Goal: Task Accomplishment & Management: Manage account settings

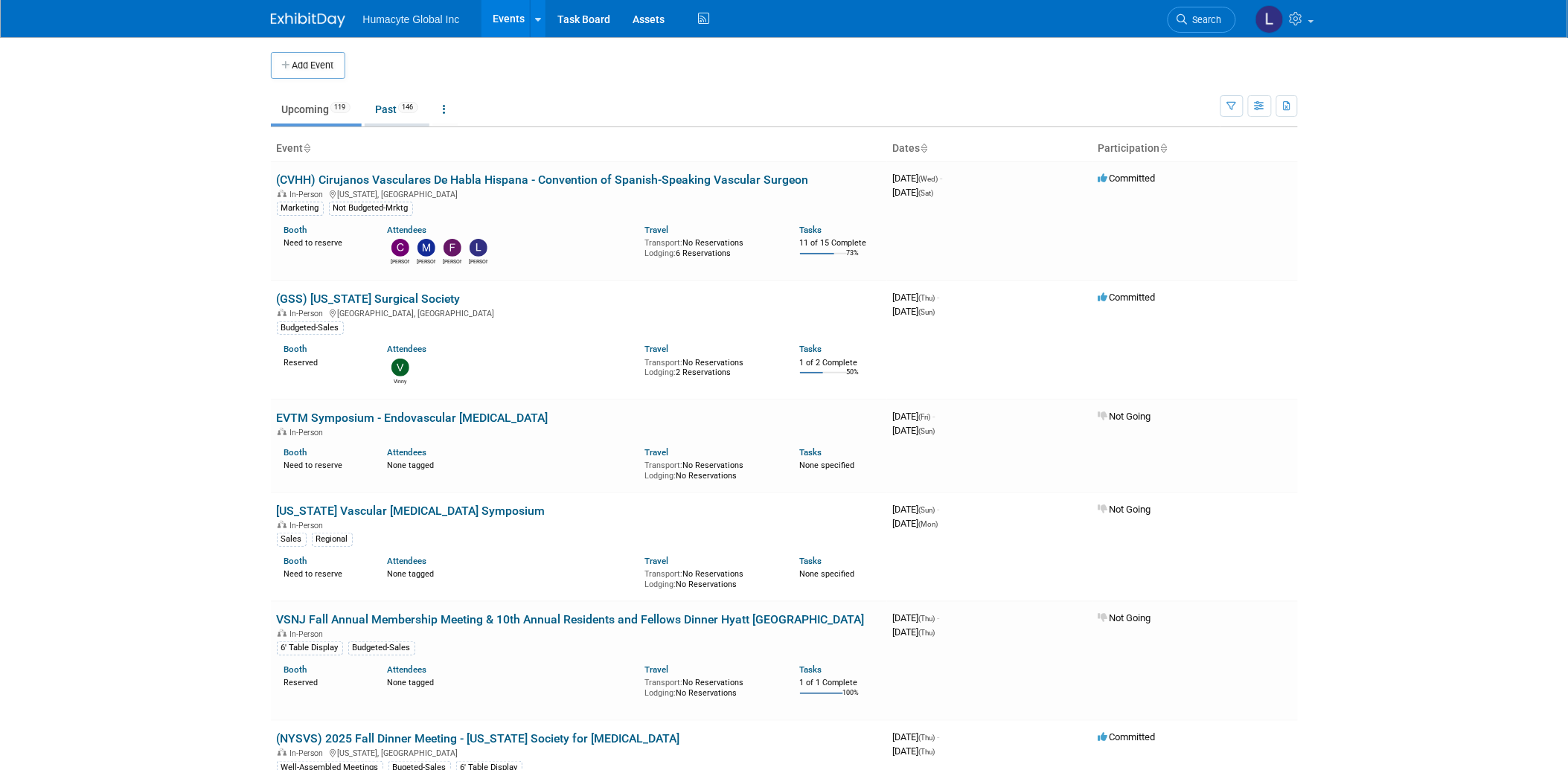
click at [390, 106] on link "Past 146" at bounding box center [396, 109] width 64 height 28
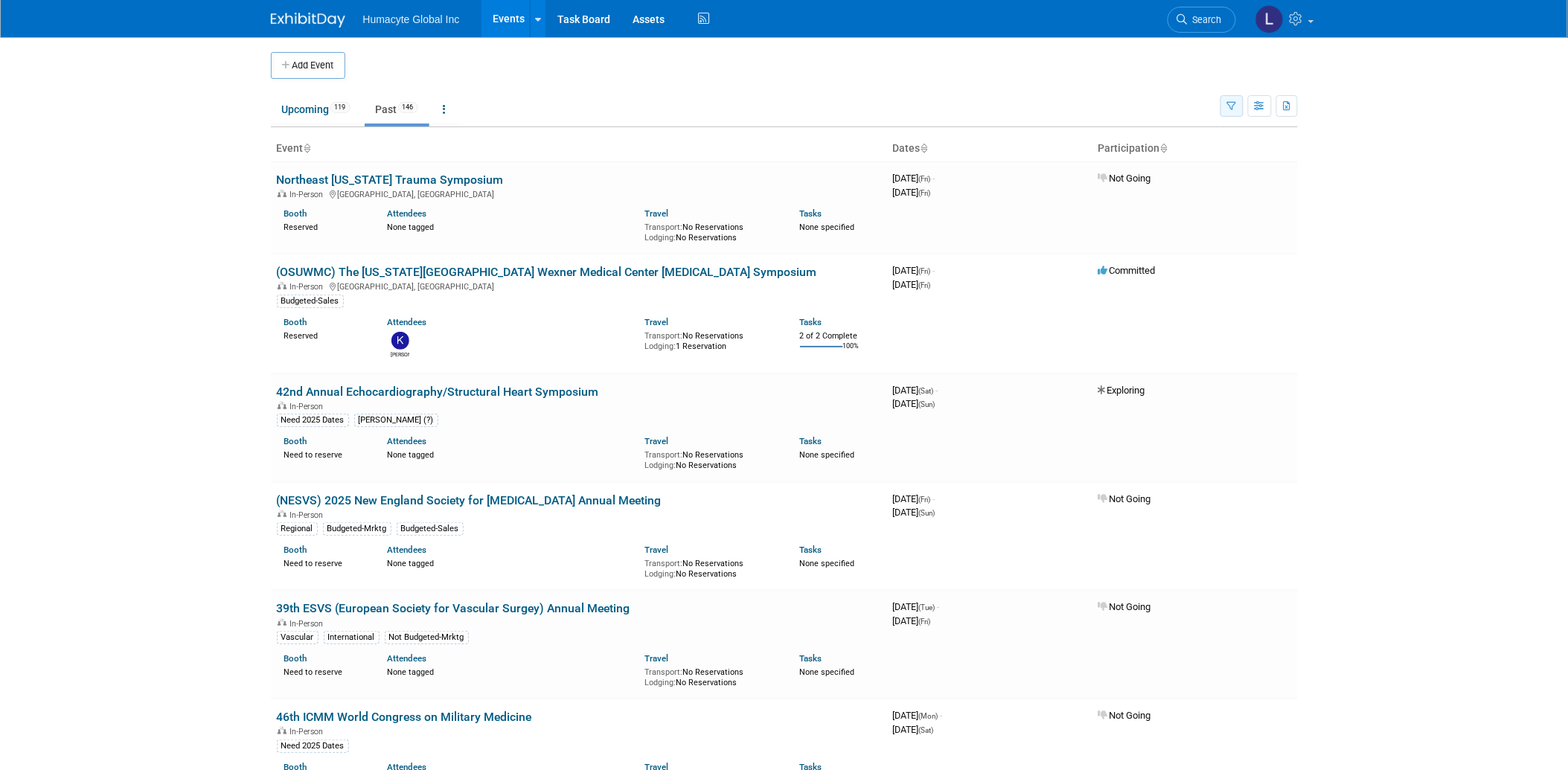
click at [1234, 101] on button "button" at bounding box center [1232, 106] width 23 height 21
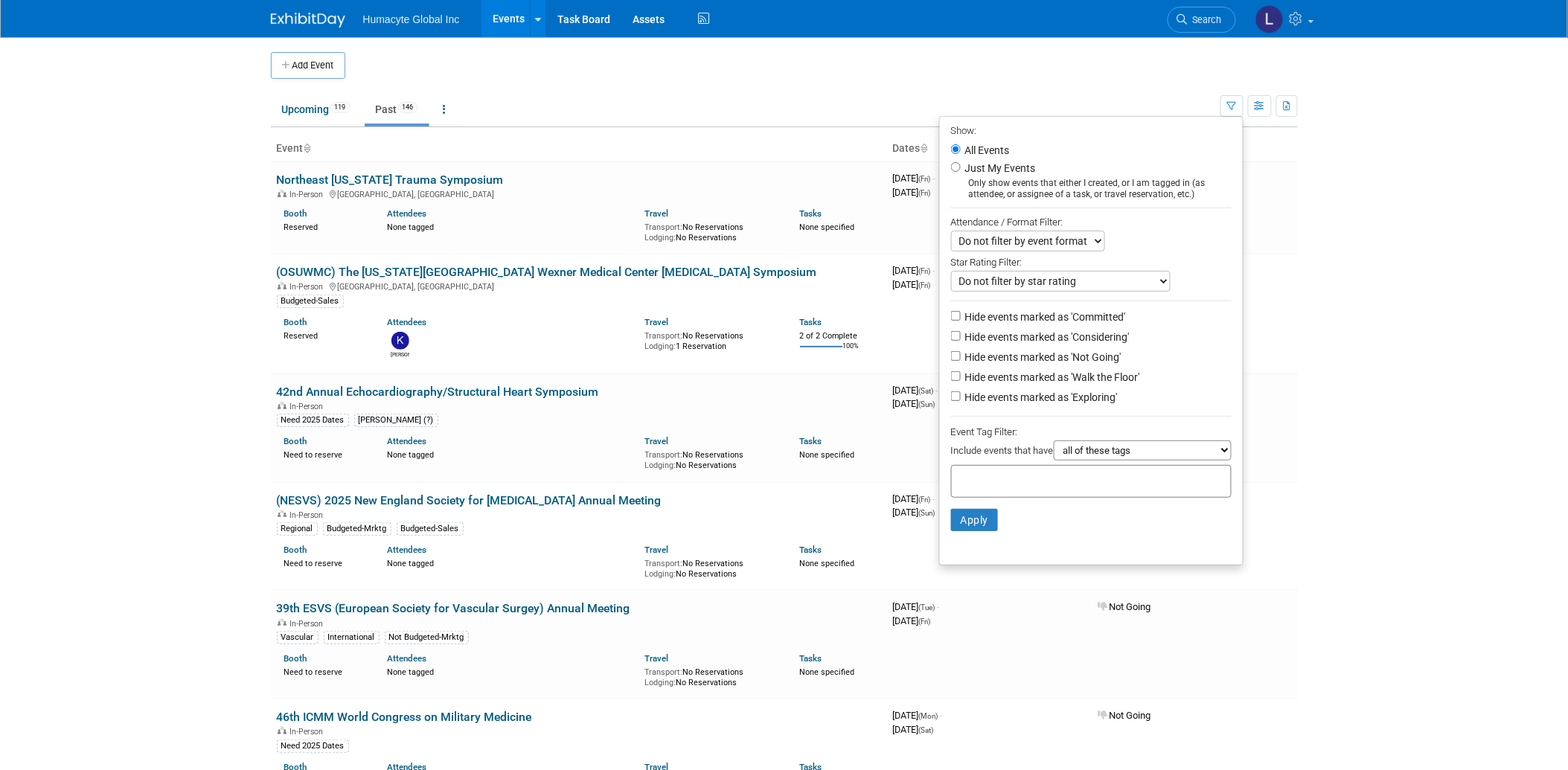
click at [1013, 392] on label "Hide events marked as 'Exploring'" at bounding box center [1039, 397] width 155 height 15
click at [960, 392] on input "Hide events marked as 'Exploring'" at bounding box center [956, 396] width 10 height 10
checkbox input "true"
click at [1013, 389] on li "Hide events marked as 'Exploring'" at bounding box center [1092, 398] width 303 height 20
click at [1008, 382] on label "Hide events marked as 'Walk the Floor'" at bounding box center [1051, 377] width 178 height 15
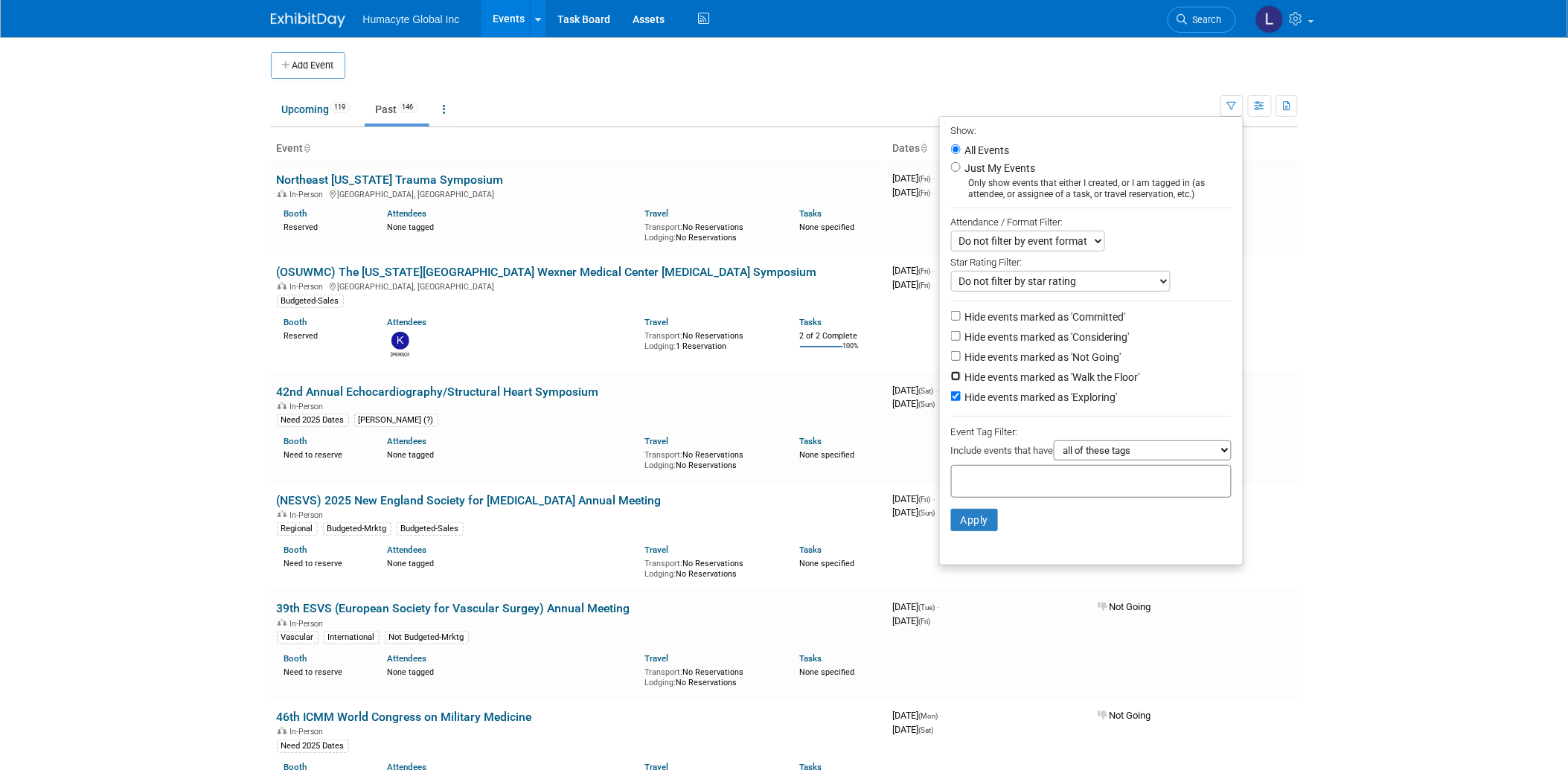
click at [960, 381] on input "Hide events marked as 'Walk the Floor'" at bounding box center [956, 376] width 10 height 10
checkbox input "true"
click at [991, 358] on label "Hide events marked as 'Not Going'" at bounding box center [1042, 357] width 159 height 15
click at [960, 358] on input "Hide events marked as 'Not Going'" at bounding box center [956, 356] width 10 height 10
checkbox input "true"
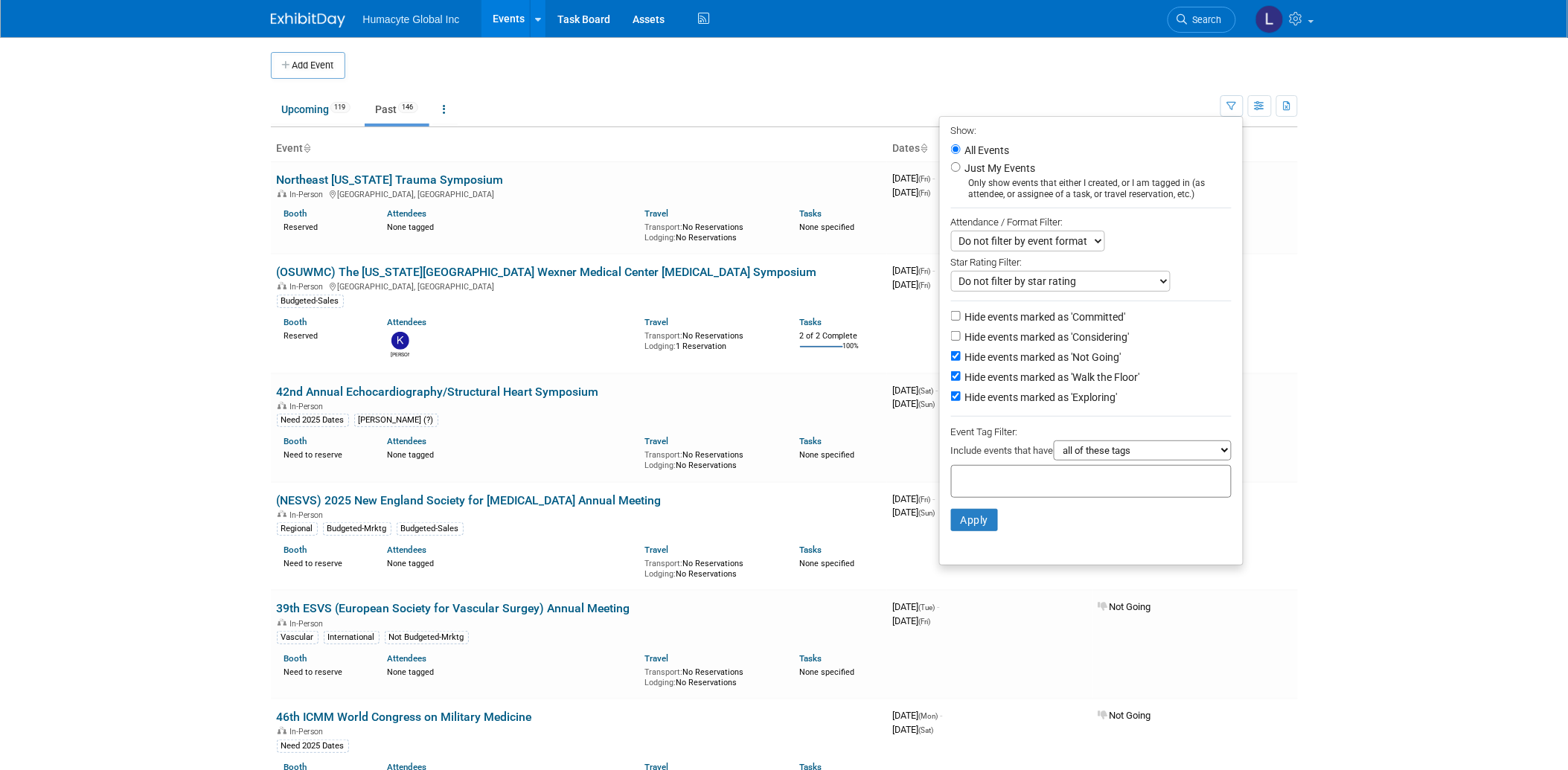
click at [980, 333] on label "Hide events marked as 'Considering'" at bounding box center [1045, 337] width 167 height 15
click at [960, 333] on input "Hide events marked as 'Considering'" at bounding box center [956, 335] width 10 height 10
checkbox input "true"
click at [964, 508] on li "Apply Clear Filters" at bounding box center [1092, 519] width 303 height 45
click at [951, 519] on button "Apply" at bounding box center [975, 519] width 48 height 22
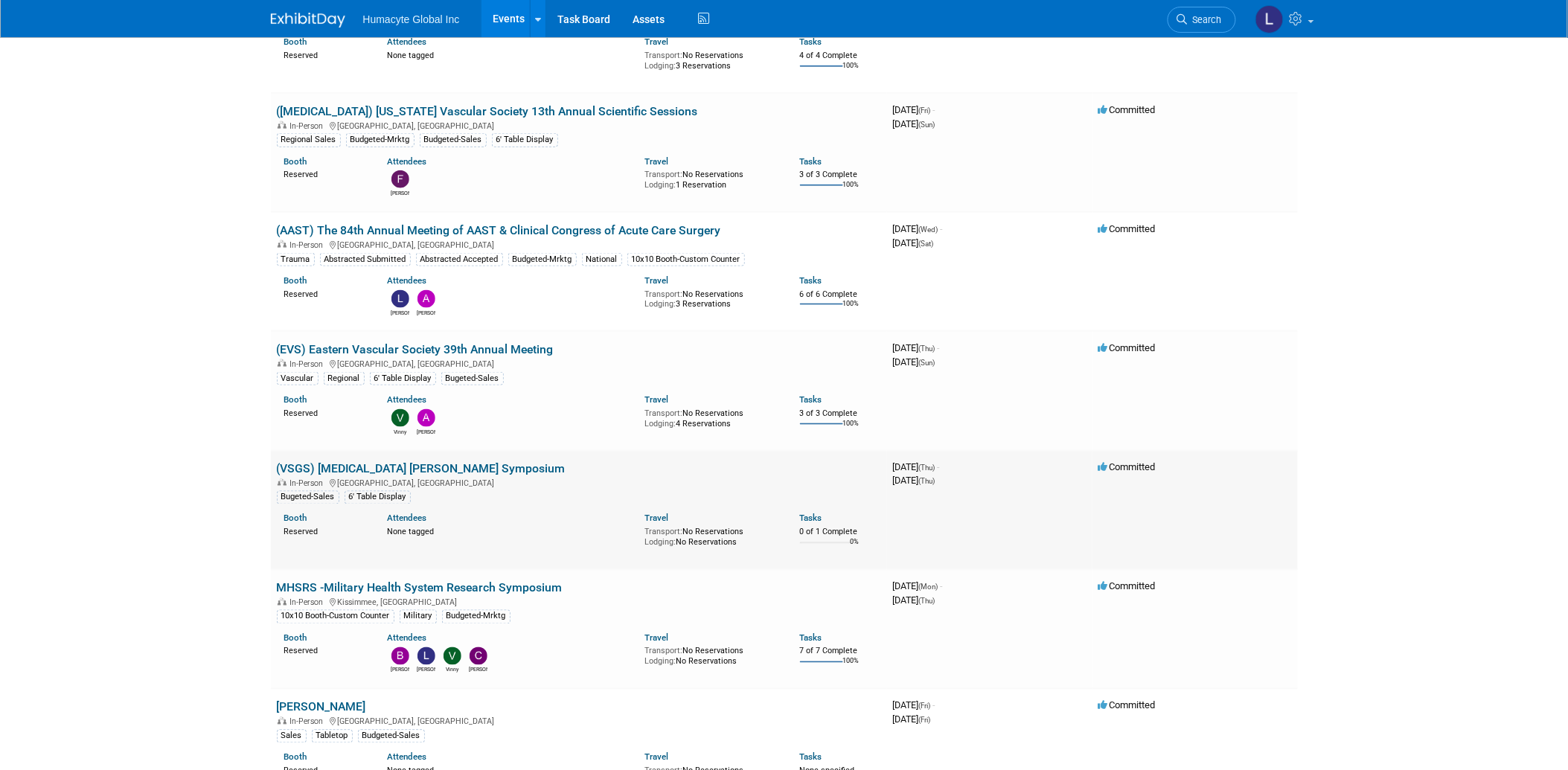
scroll to position [578, 0]
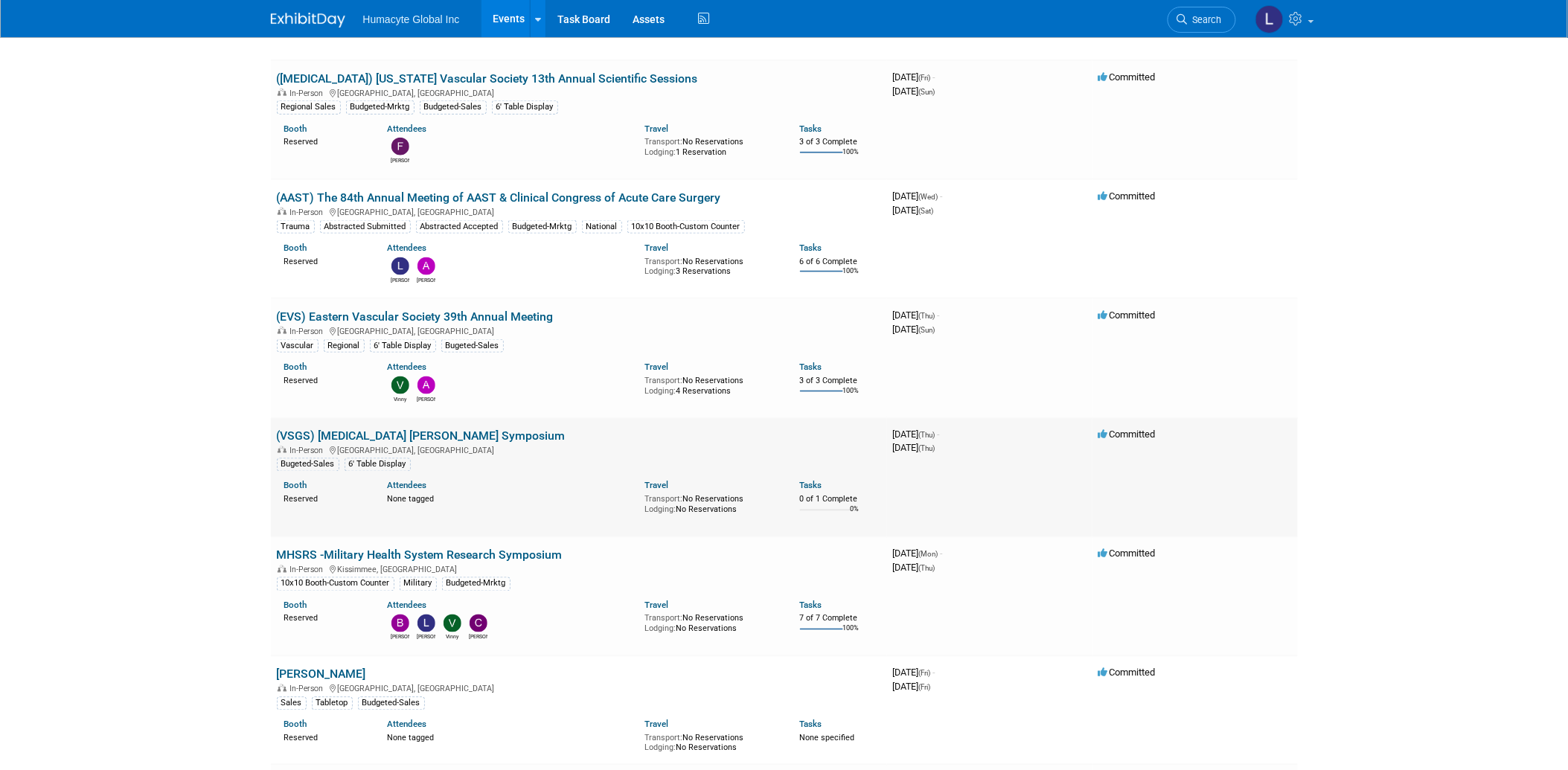
click at [454, 430] on link "(VSGS) [MEDICAL_DATA] [PERSON_NAME] Symposium" at bounding box center [420, 436] width 289 height 14
click at [404, 313] on link "(EVS) Eastern Vascular Society 39th Annual Meeting" at bounding box center [414, 316] width 276 height 14
click at [433, 191] on link "(AAST) The 84th Annual Meeting of AAST & Clinical Congress of Acute Care Surgery" at bounding box center [498, 198] width 445 height 14
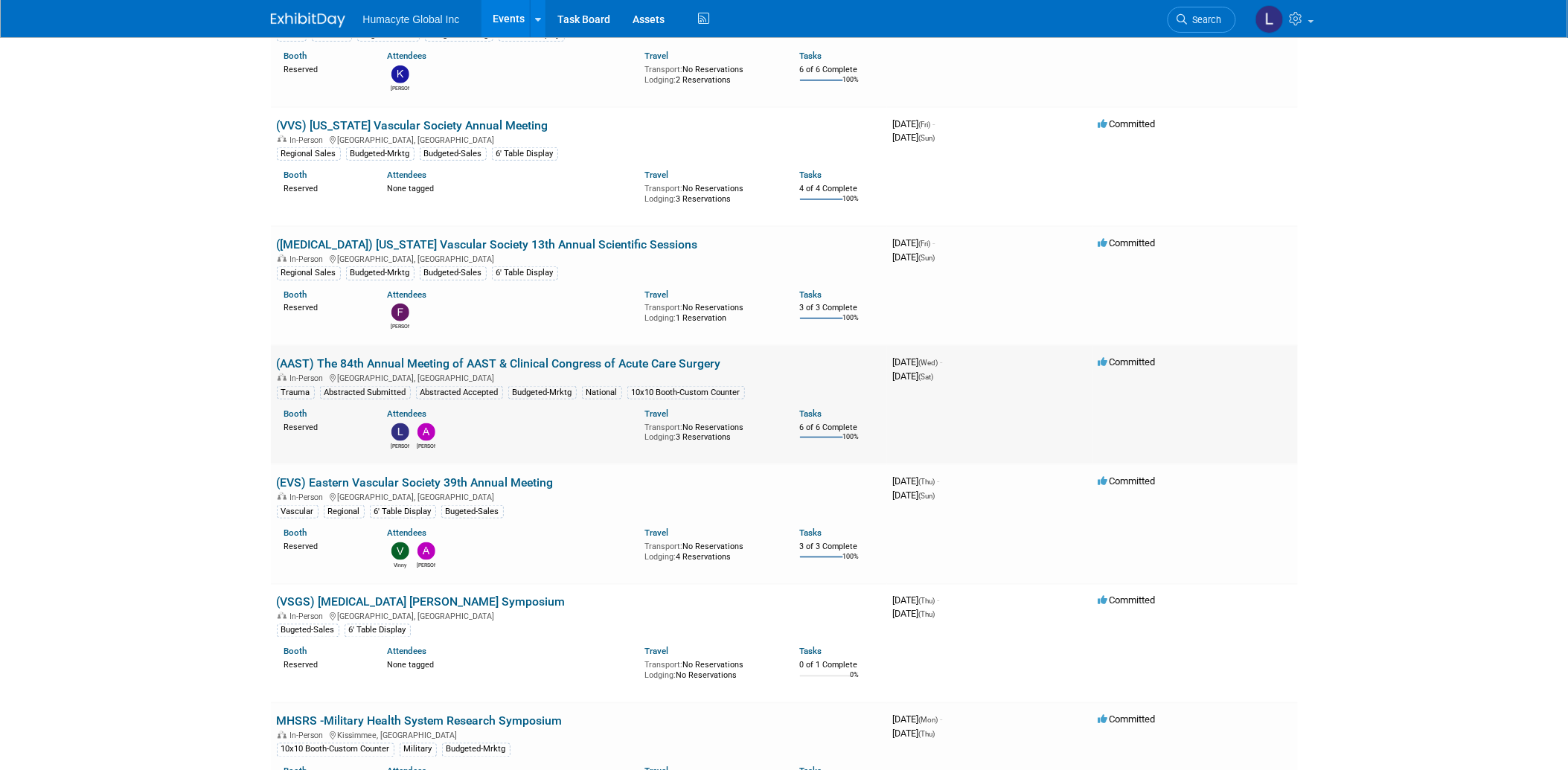
scroll to position [330, 0]
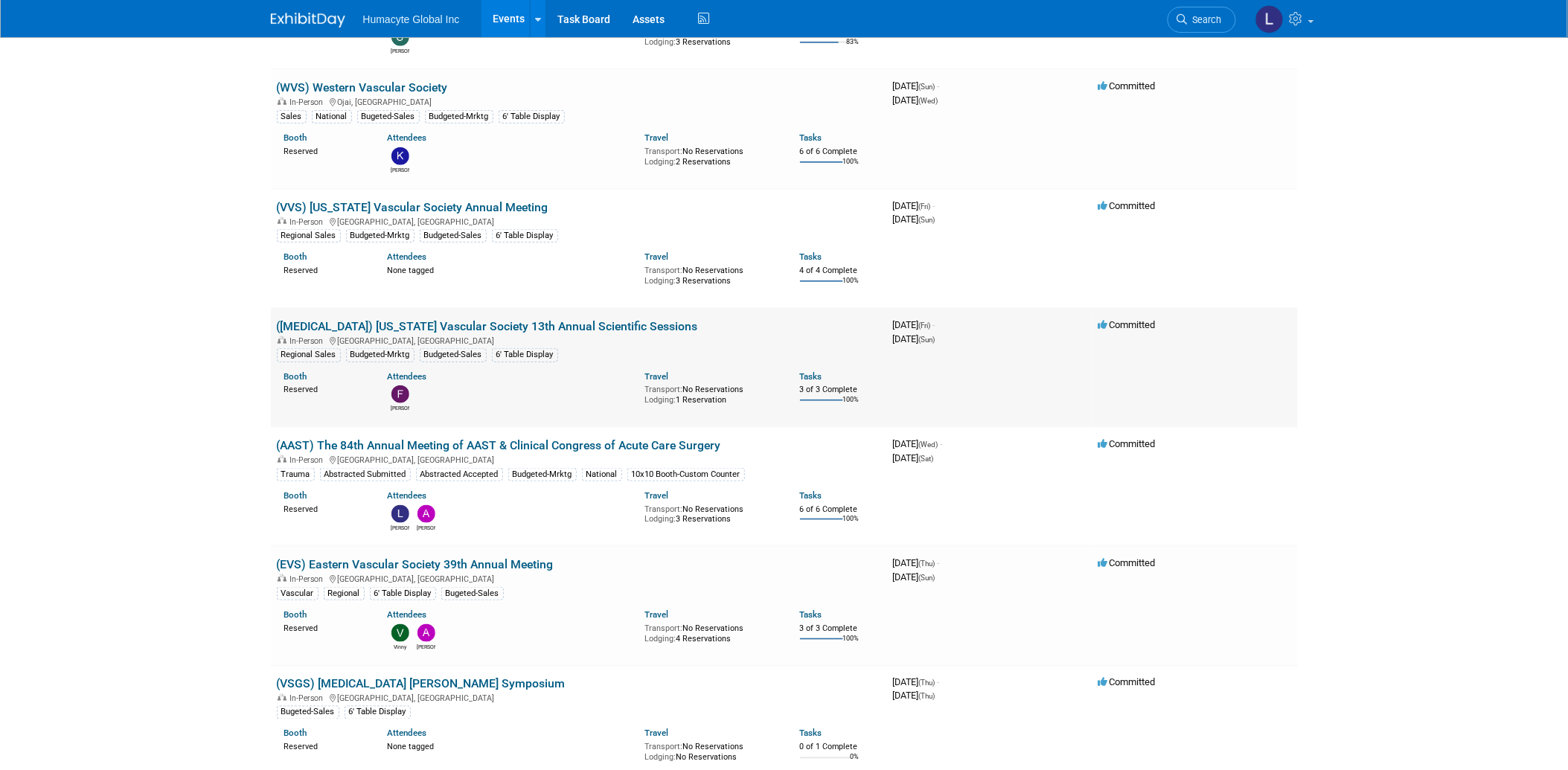
click at [454, 320] on link "([MEDICAL_DATA]) [US_STATE] Vascular Society 13th Annual Scientific Sessions" at bounding box center [487, 326] width 421 height 14
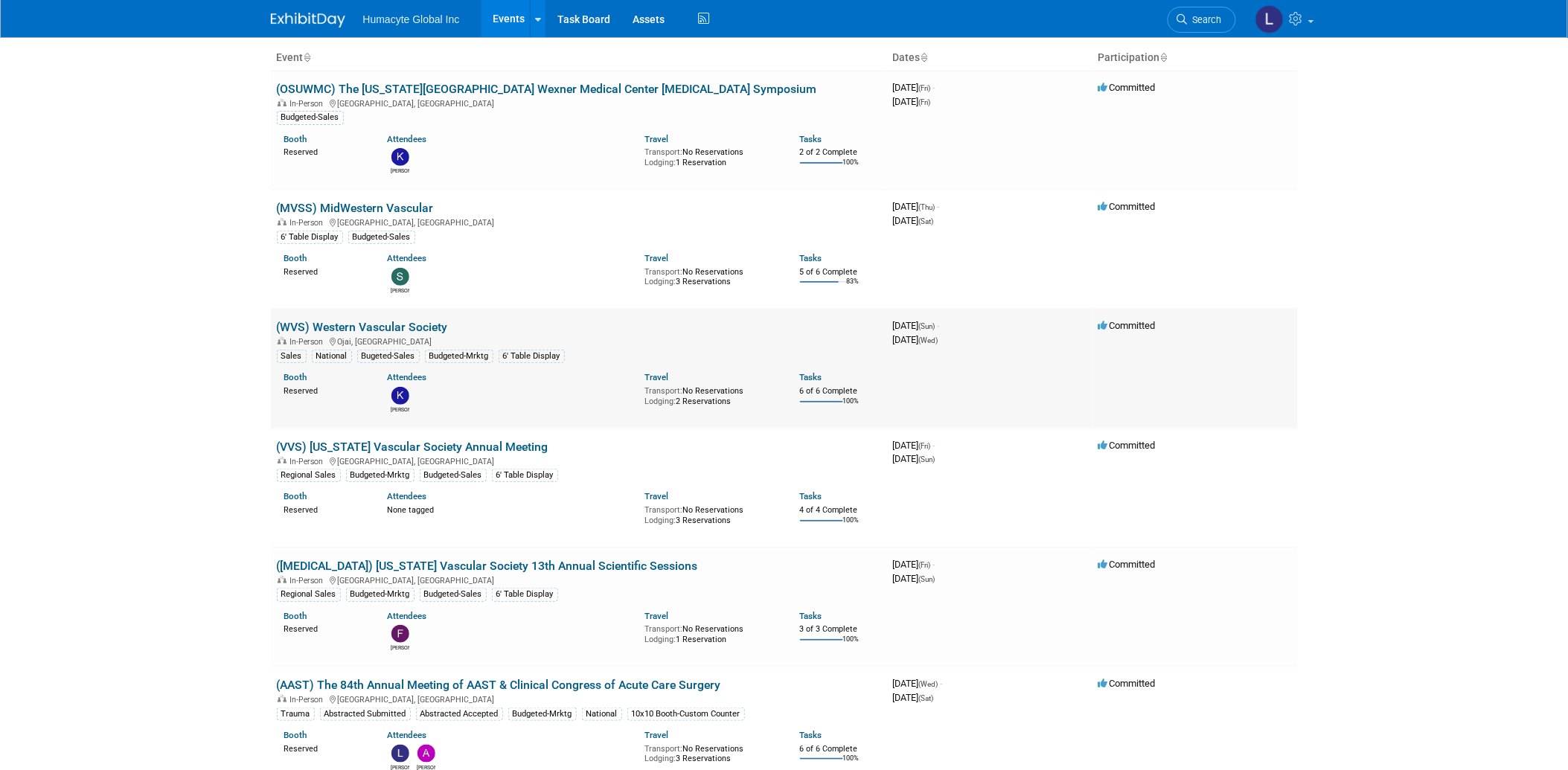
scroll to position [83, 0]
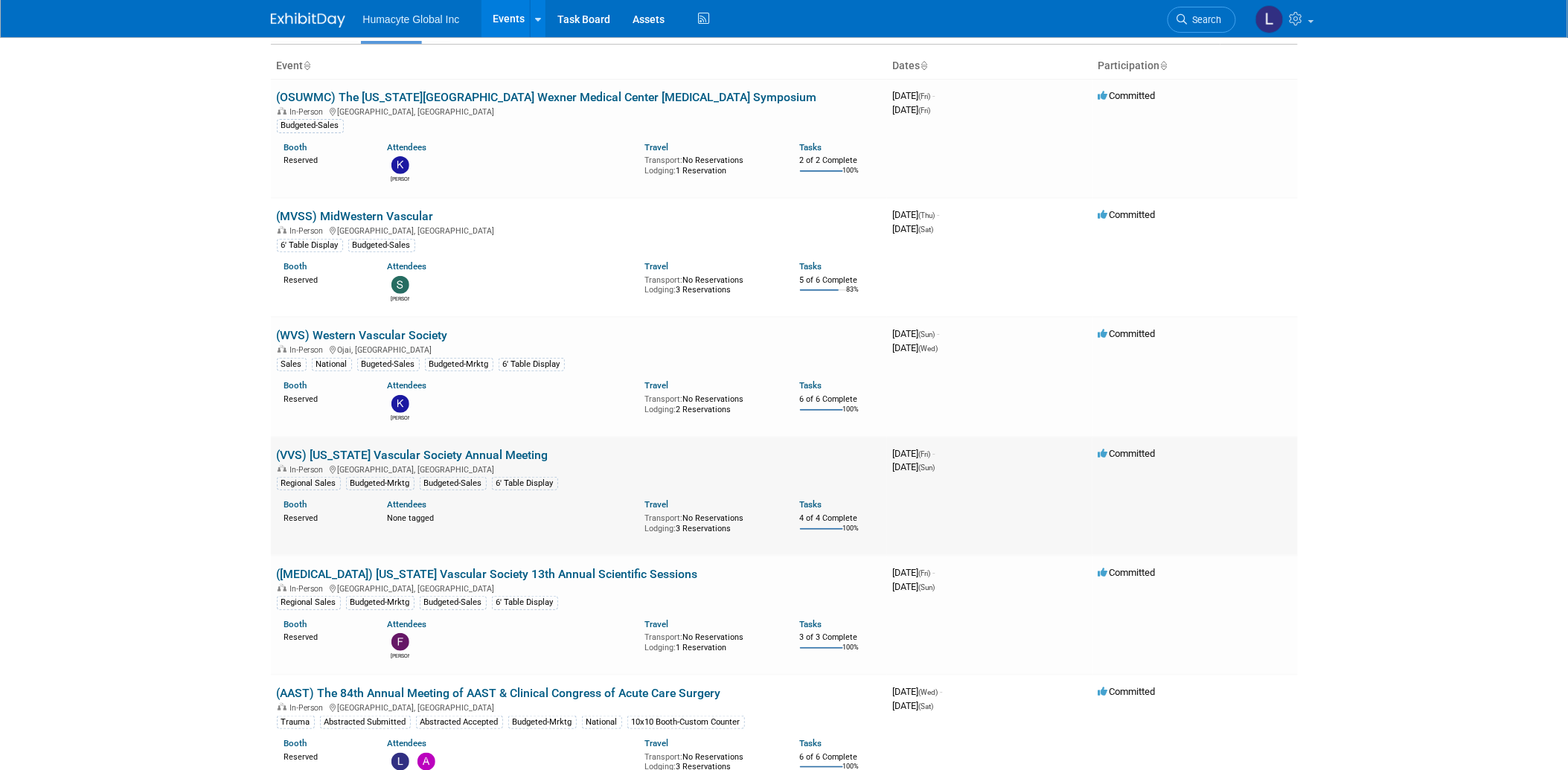
click at [464, 463] on div "In-Person Roanoke, VA" at bounding box center [579, 469] width 604 height 12
click at [460, 454] on link "(VVS) [US_STATE] Vascular Society Annual Meeting" at bounding box center [412, 454] width 272 height 14
click at [355, 332] on link "(WVS) Western Vascular Society" at bounding box center [362, 335] width 171 height 14
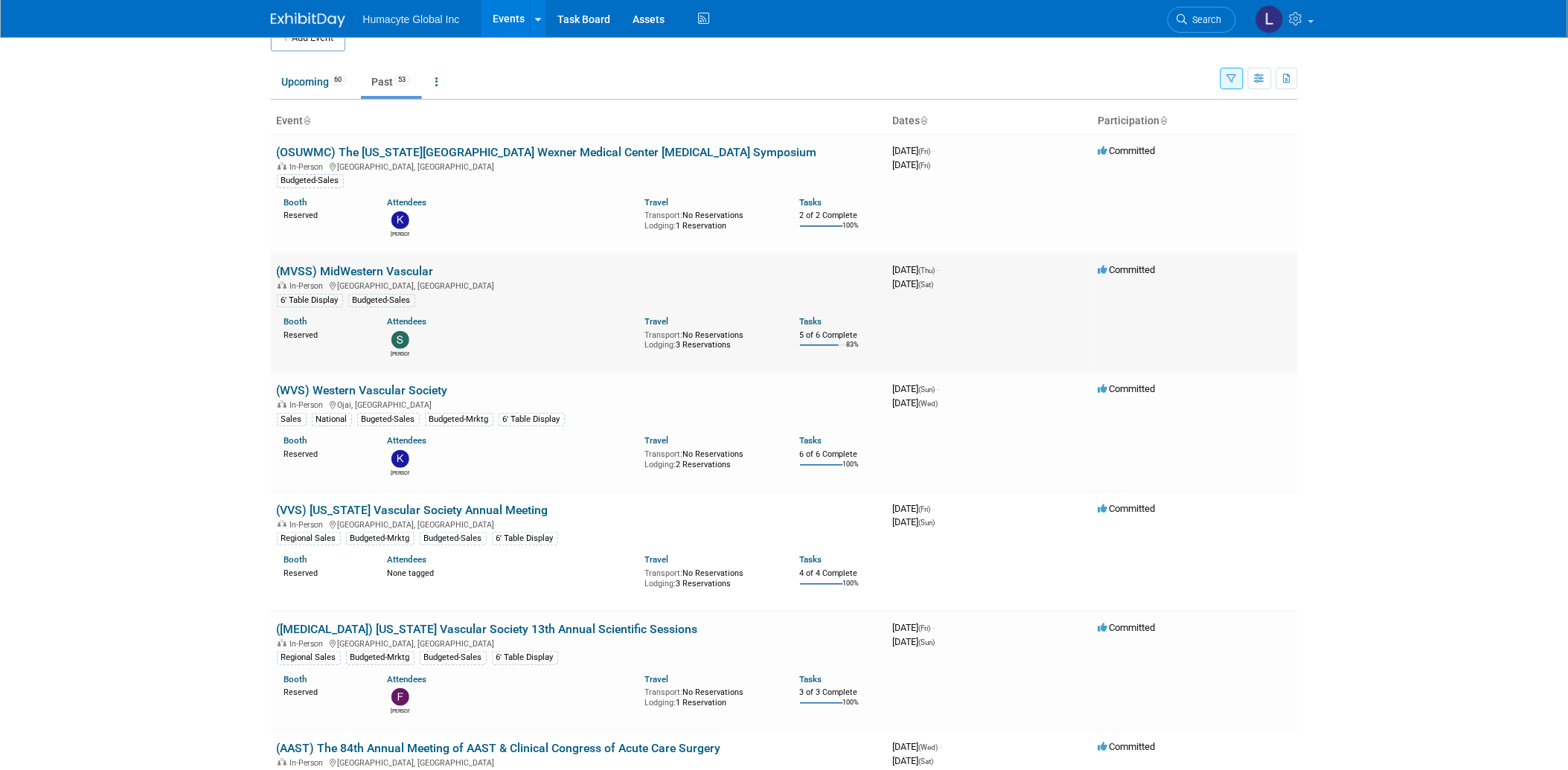
scroll to position [0, 0]
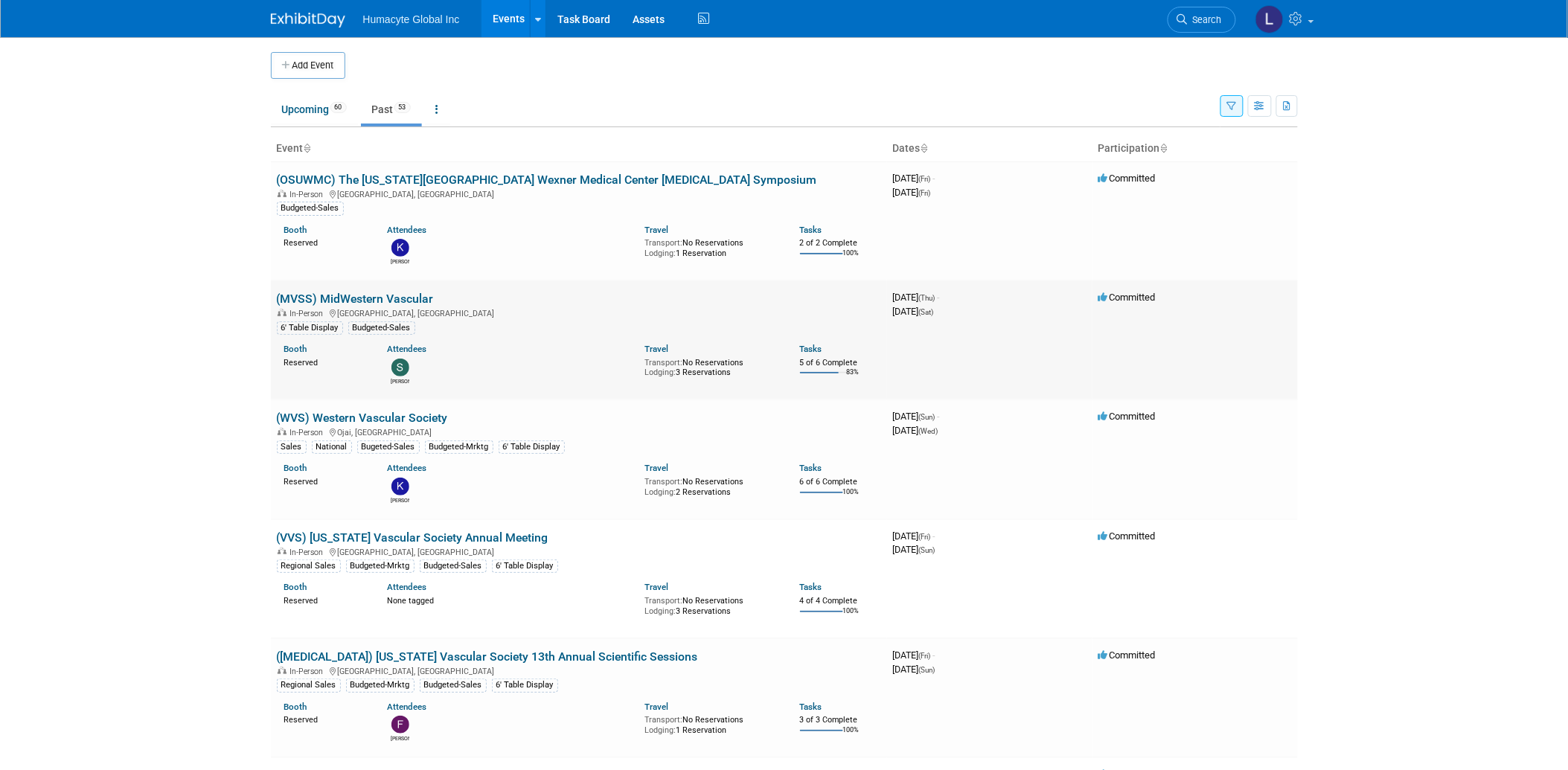
click at [411, 294] on link "(MVSS) MidWestern Vascular" at bounding box center [355, 298] width 157 height 14
click at [485, 181] on link "(OSUWMC) The [US_STATE][GEOGRAPHIC_DATA] Wexner Medical Center [MEDICAL_DATA] S…" at bounding box center [546, 179] width 540 height 14
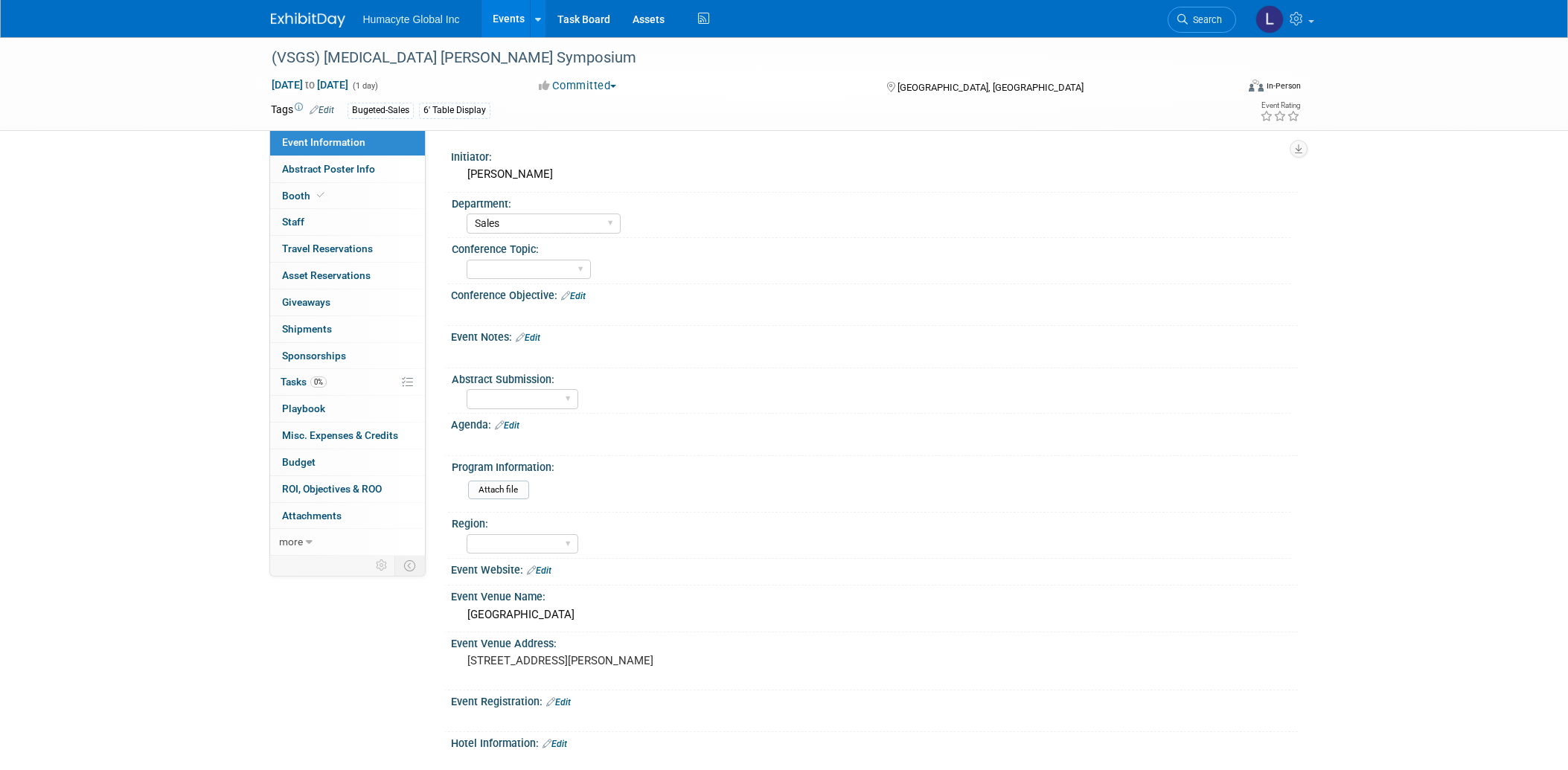
select select "Sales"
click at [288, 218] on span "Staff 0" at bounding box center [292, 222] width 22 height 12
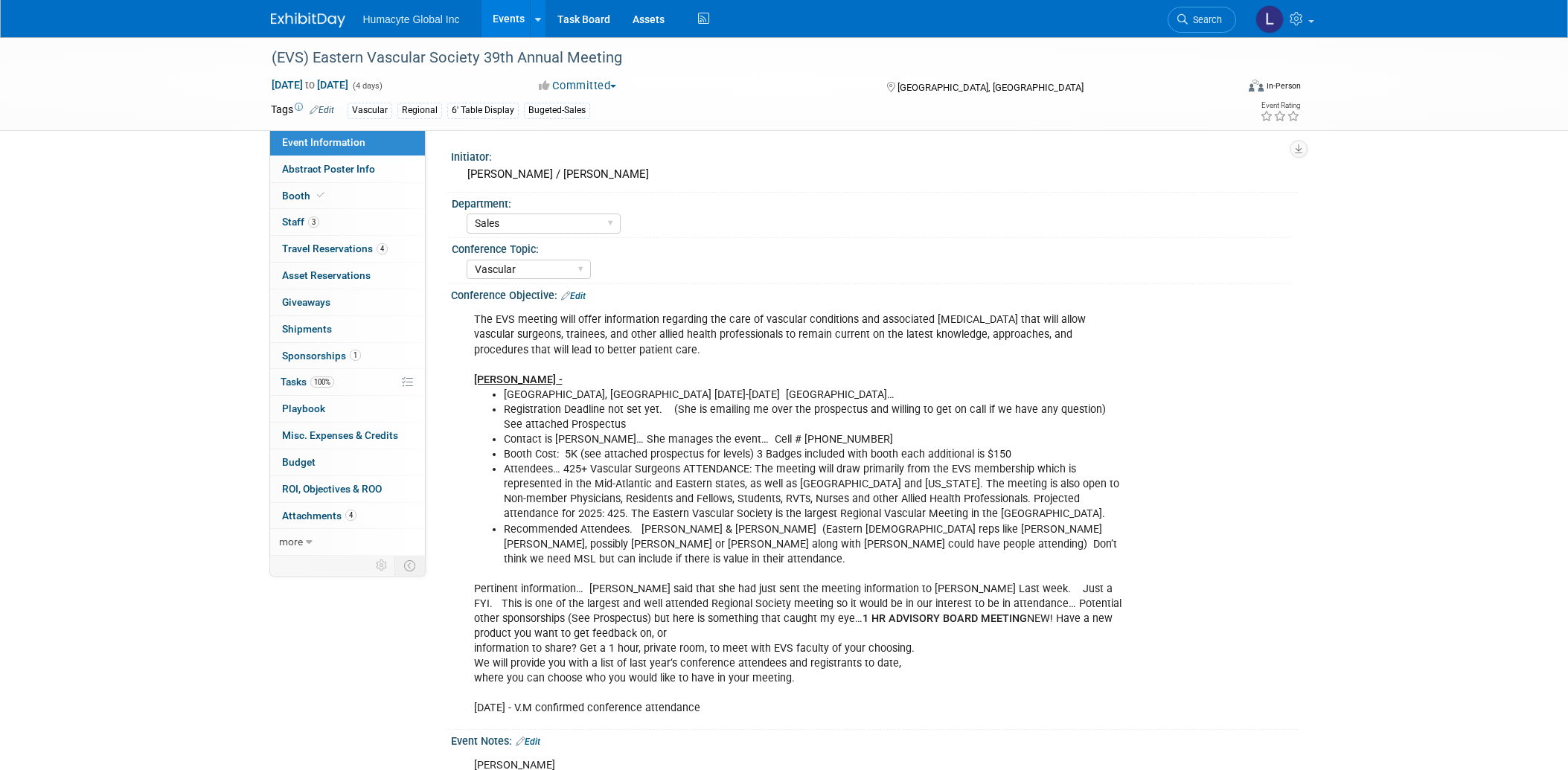
select select "Sales"
select select "Vascular"
click at [292, 248] on span "Travel Reservations 4" at bounding box center [335, 248] width 106 height 12
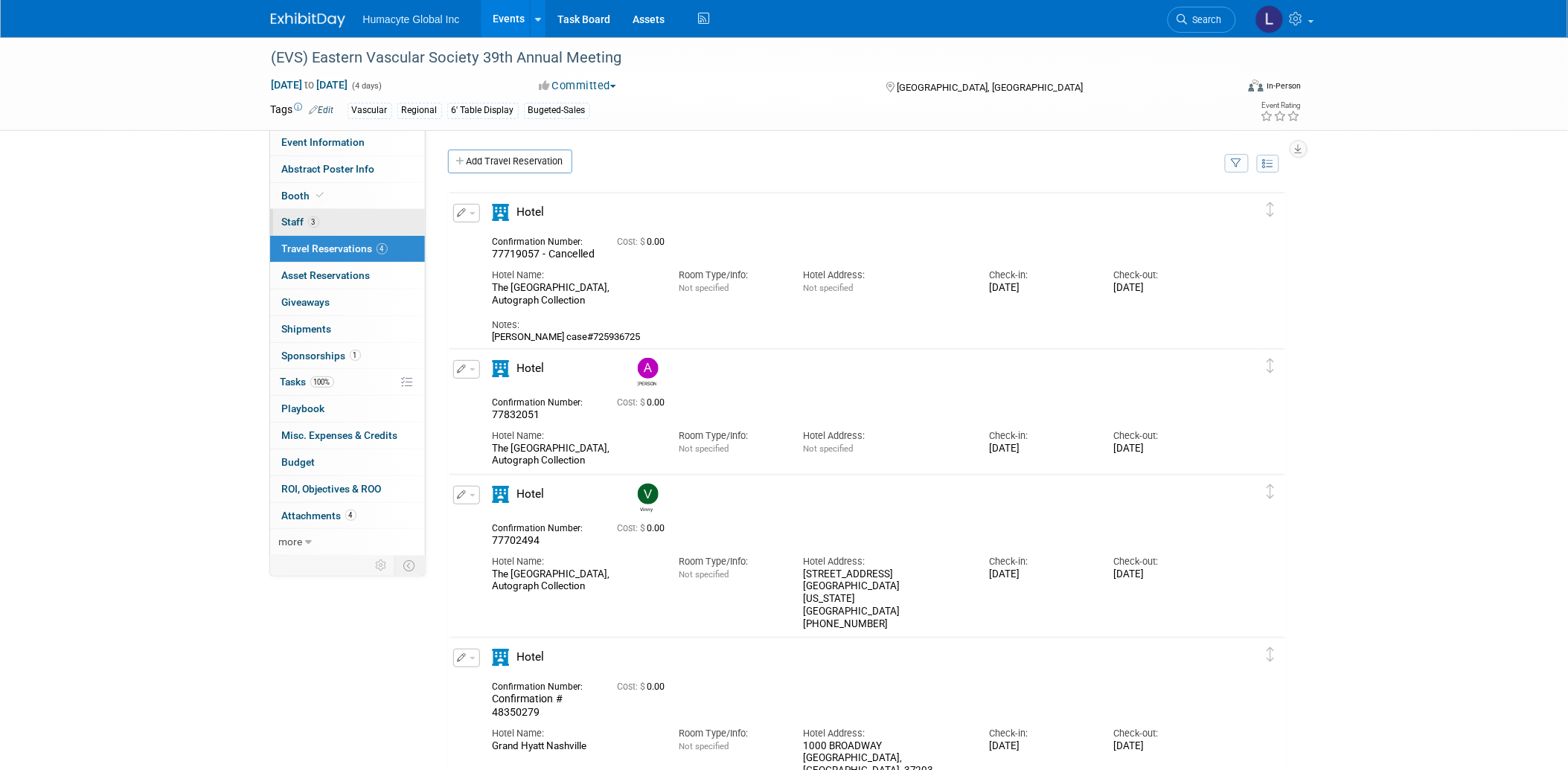
click at [291, 220] on span "Staff 3" at bounding box center [300, 222] width 37 height 12
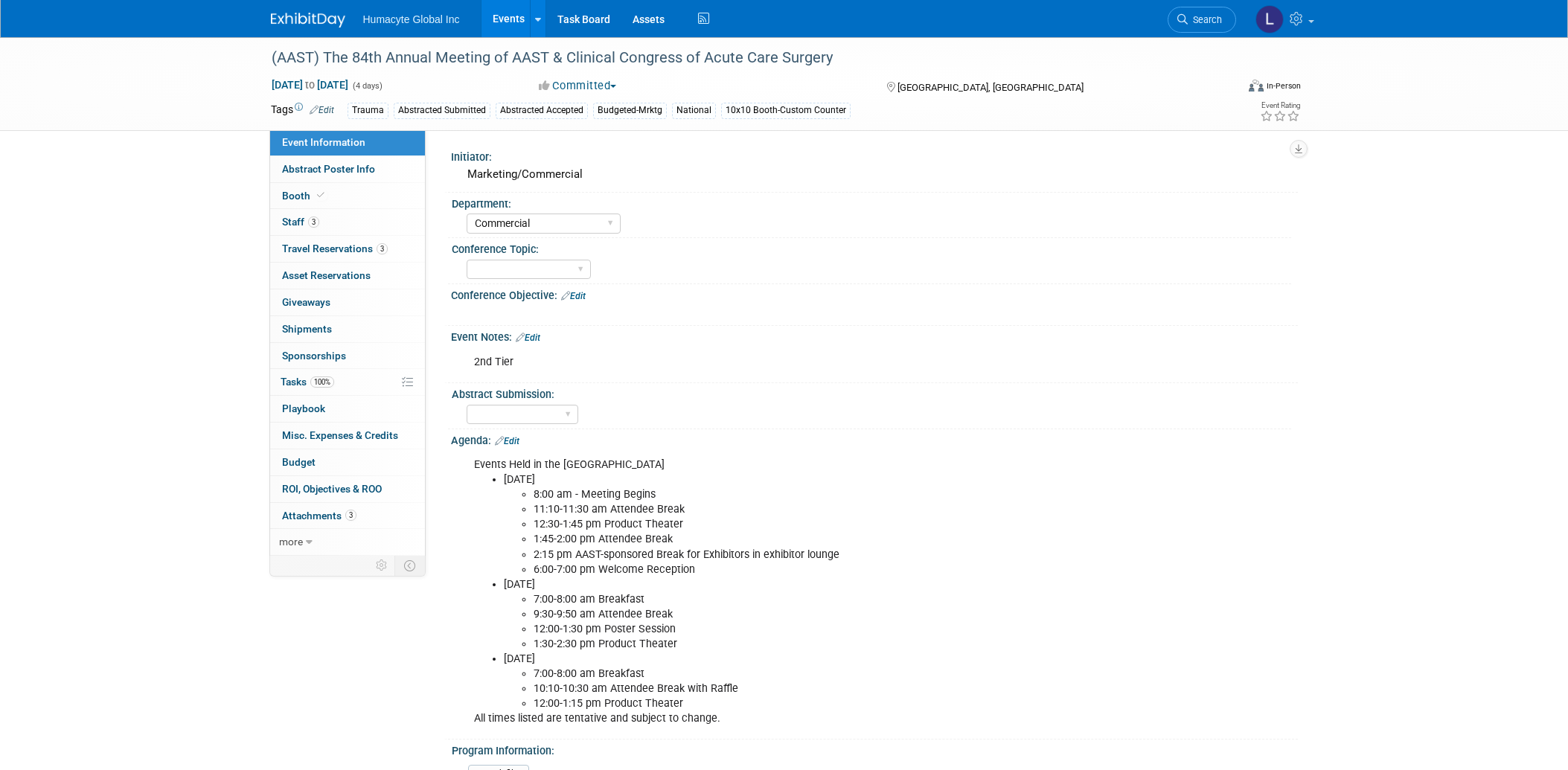
select select "Commercial"
select select "Northeast"
click at [313, 245] on span "Travel Reservations 3" at bounding box center [335, 248] width 106 height 12
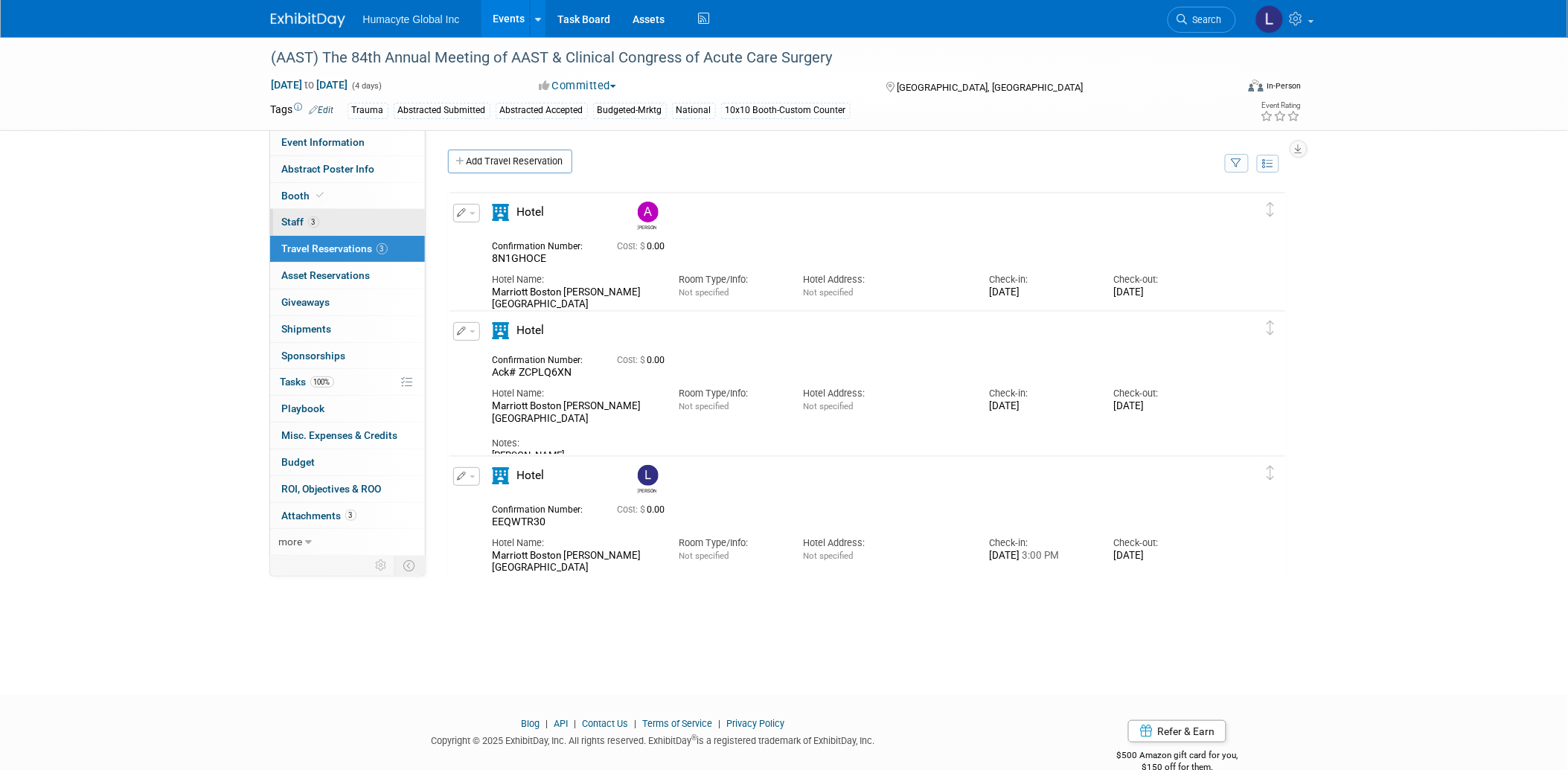
click at [296, 219] on span "Staff 3" at bounding box center [300, 222] width 37 height 12
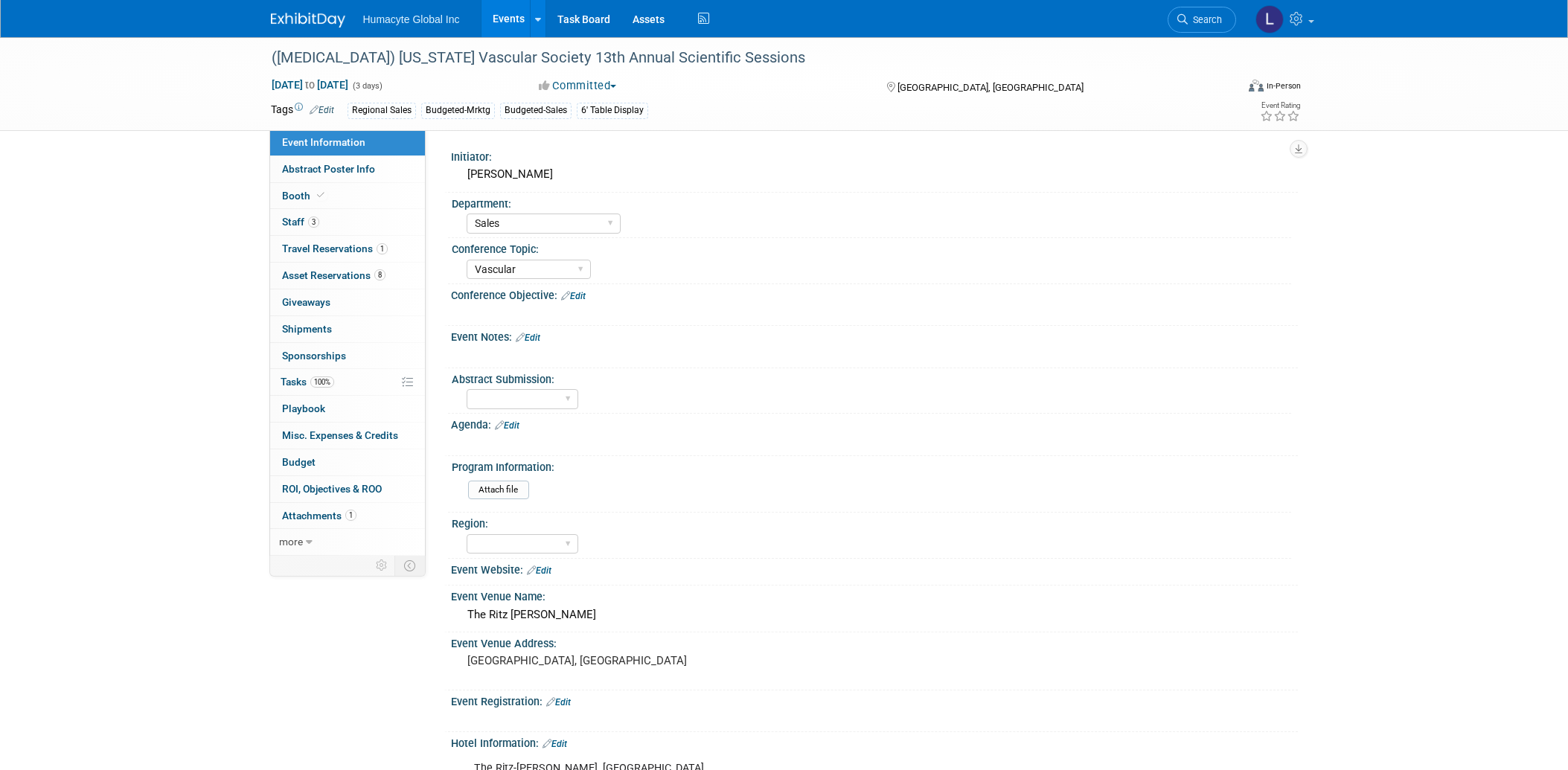
select select "Sales"
select select "Vascular"
click at [306, 216] on link "3 Staff 3" at bounding box center [348, 222] width 155 height 26
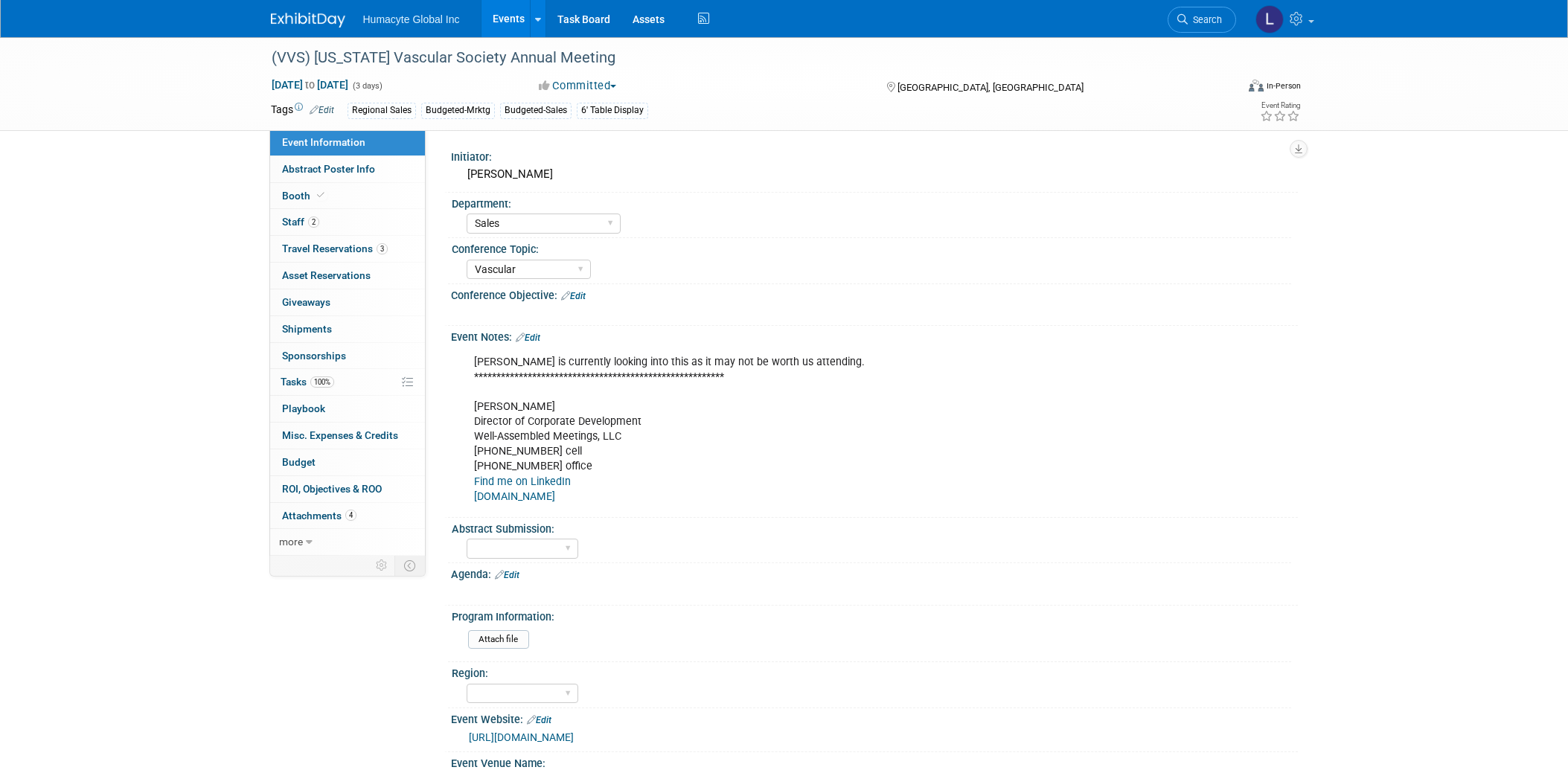
select select "Sales"
select select "Vascular"
click at [303, 216] on link "2 Staff 2" at bounding box center [348, 222] width 155 height 26
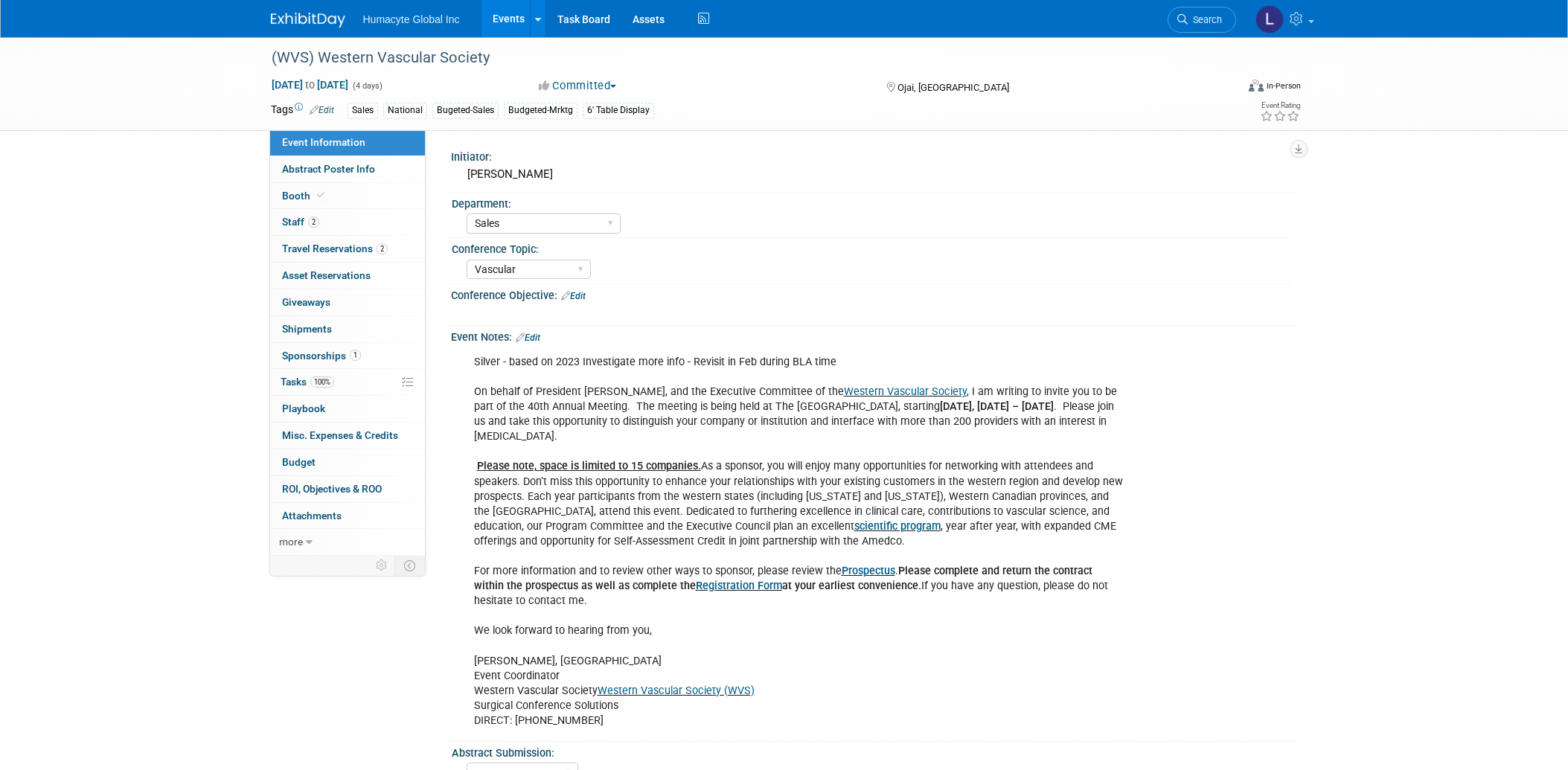
select select "Sales"
select select "Vascular"
click at [295, 224] on span "Staff 2" at bounding box center [300, 222] width 37 height 12
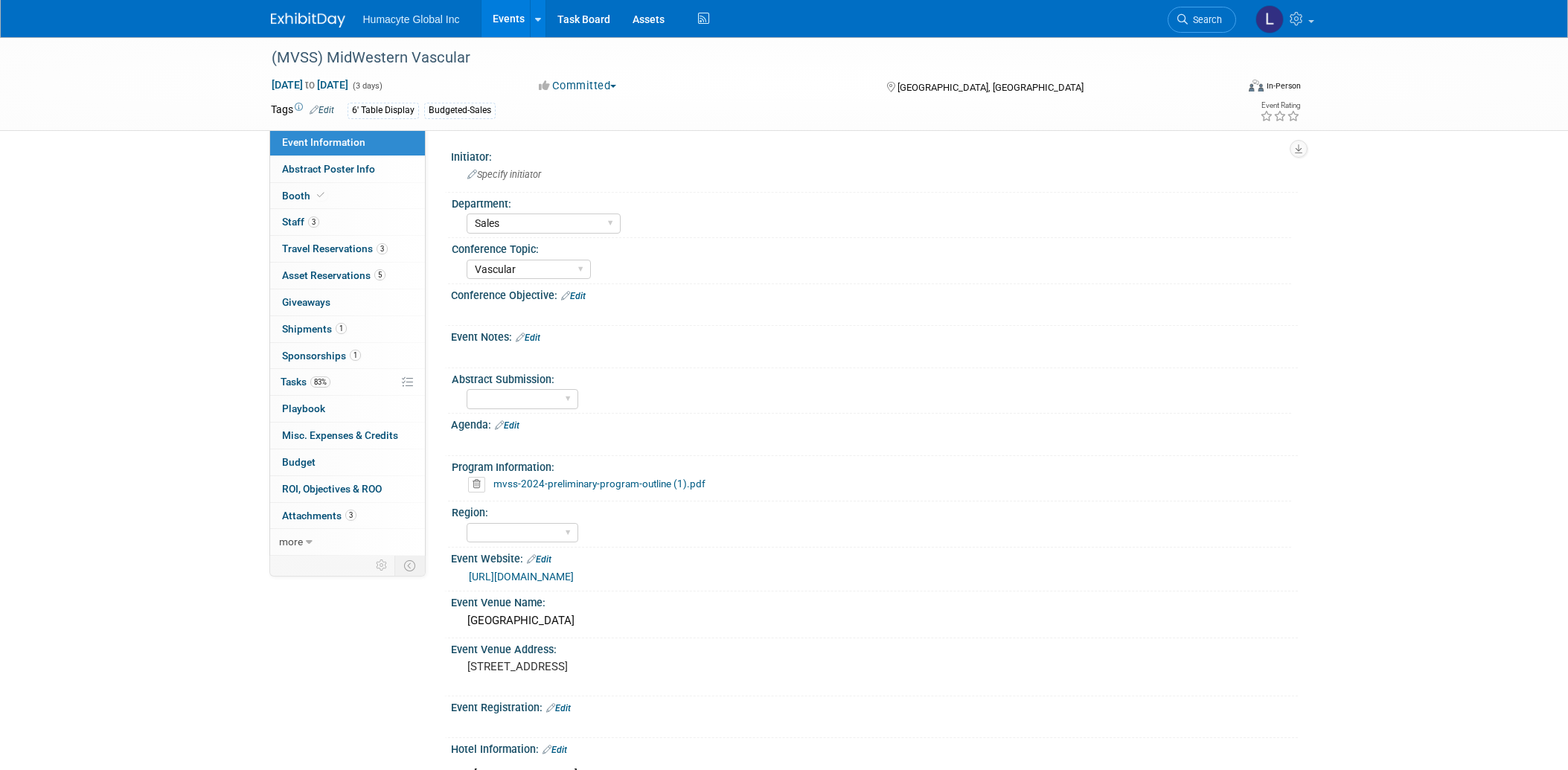
select select "Sales"
select select "Vascular"
click at [301, 332] on span "Shipments 1" at bounding box center [314, 329] width 64 height 12
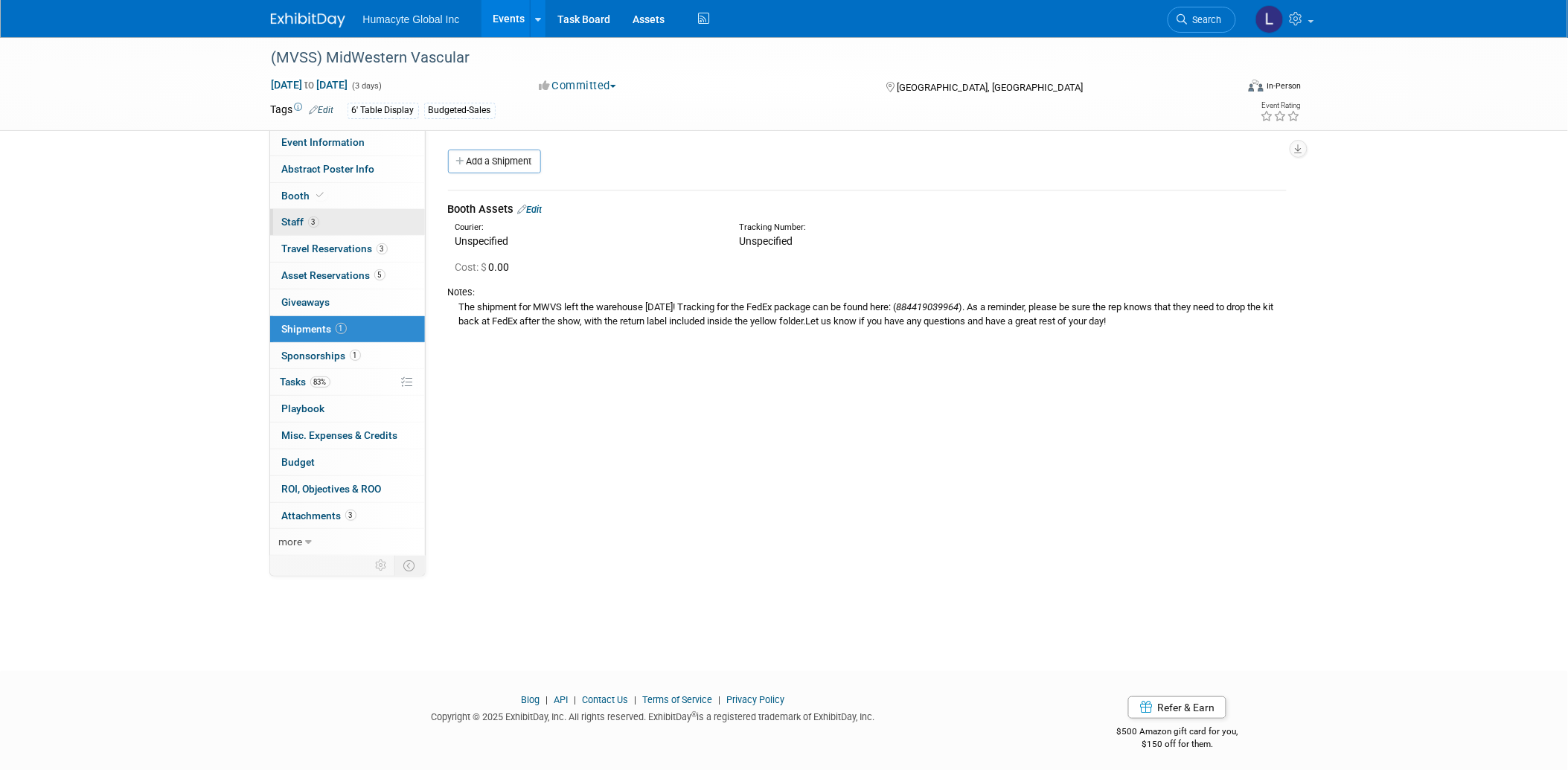
click at [294, 219] on span "Staff 3" at bounding box center [300, 222] width 37 height 12
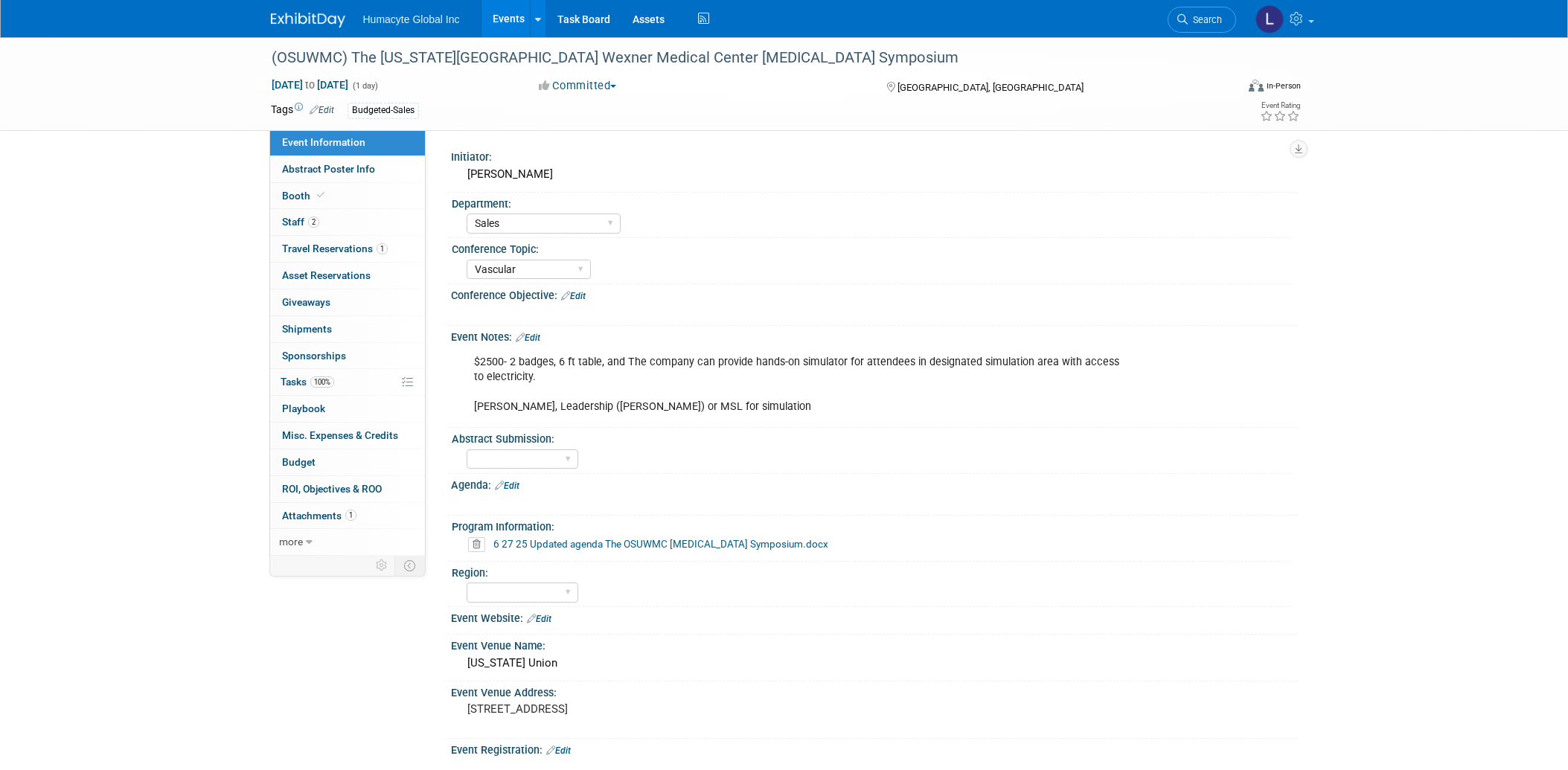
select select "Sales"
select select "Vascular"
click at [291, 224] on span "Staff 2" at bounding box center [300, 222] width 37 height 12
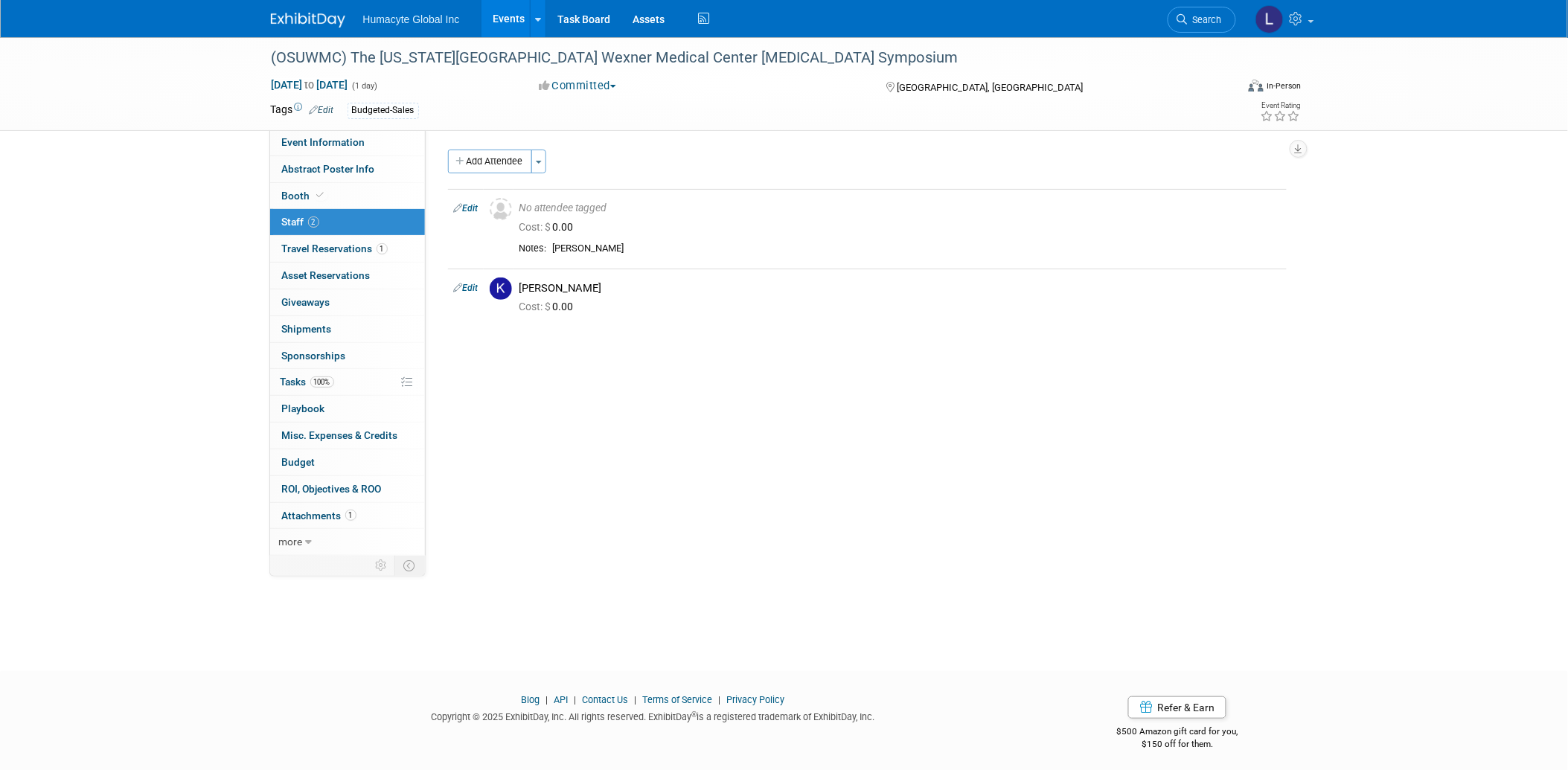
click at [504, 23] on link "Events" at bounding box center [509, 18] width 55 height 37
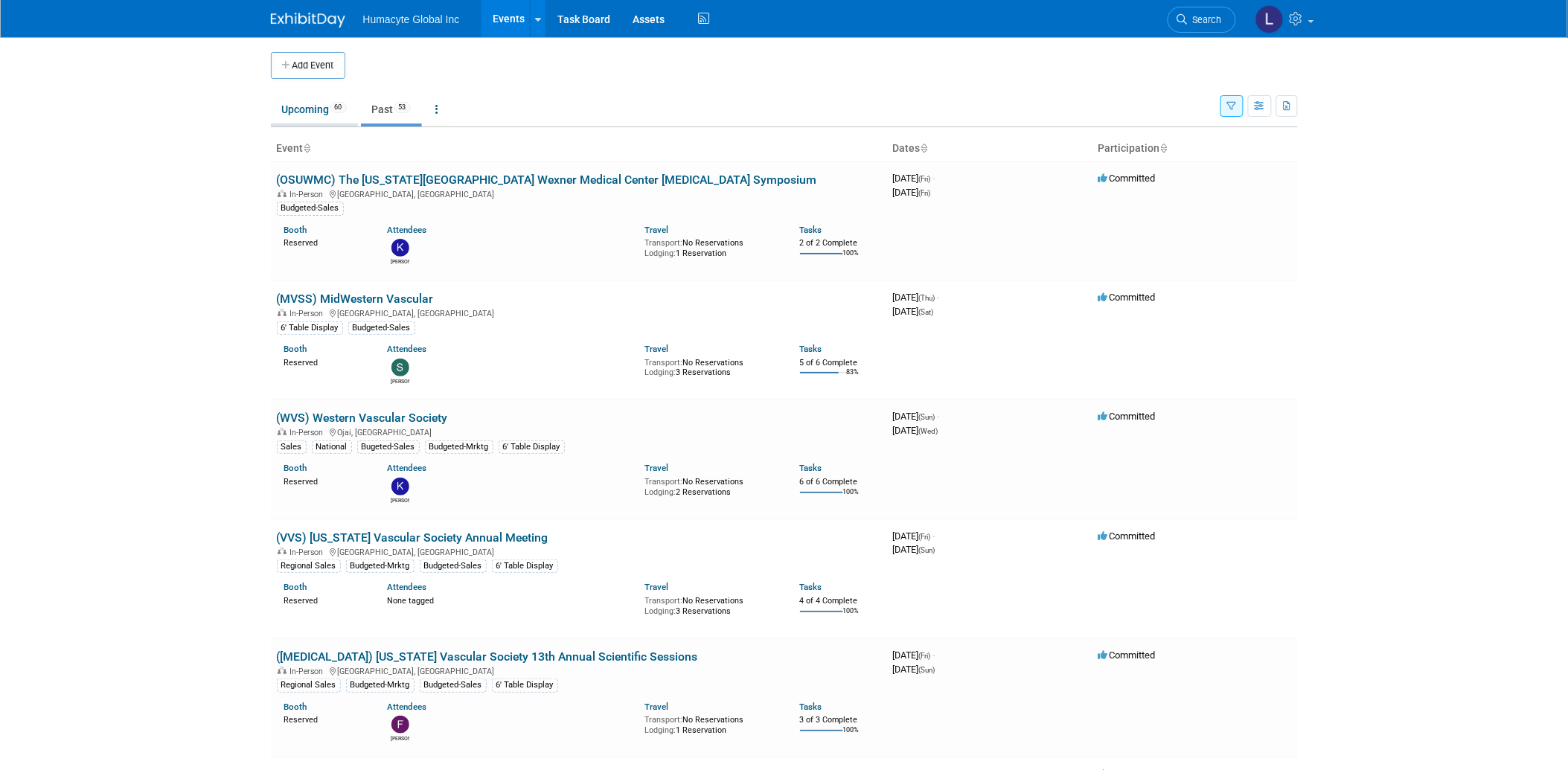
click at [304, 107] on link "Upcoming 60" at bounding box center [314, 109] width 87 height 28
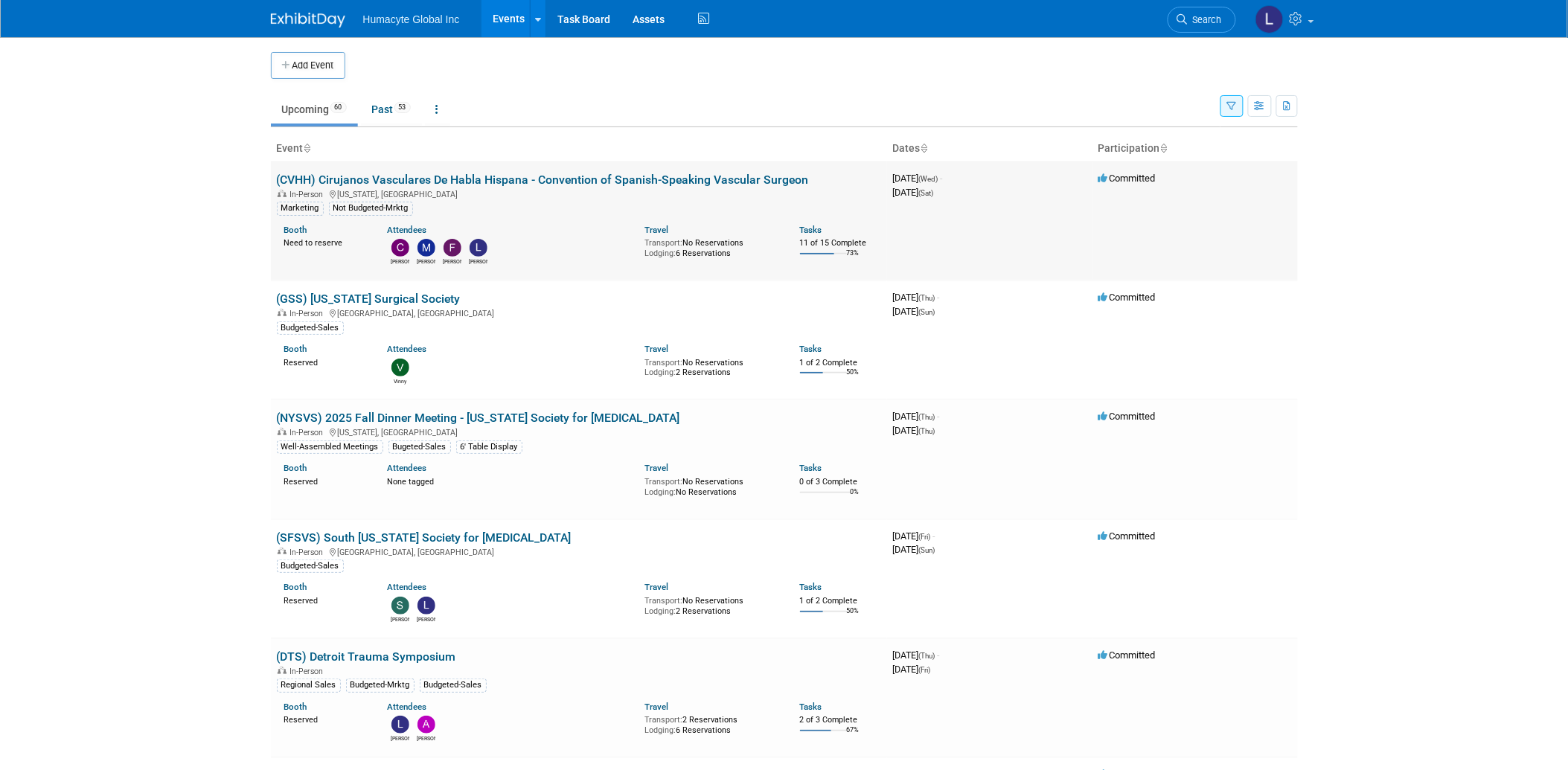
click at [483, 176] on link "(CVHH) Cirujanos Vasculares De Habla Hispana - Convention of Spanish-Speaking V…" at bounding box center [542, 179] width 532 height 14
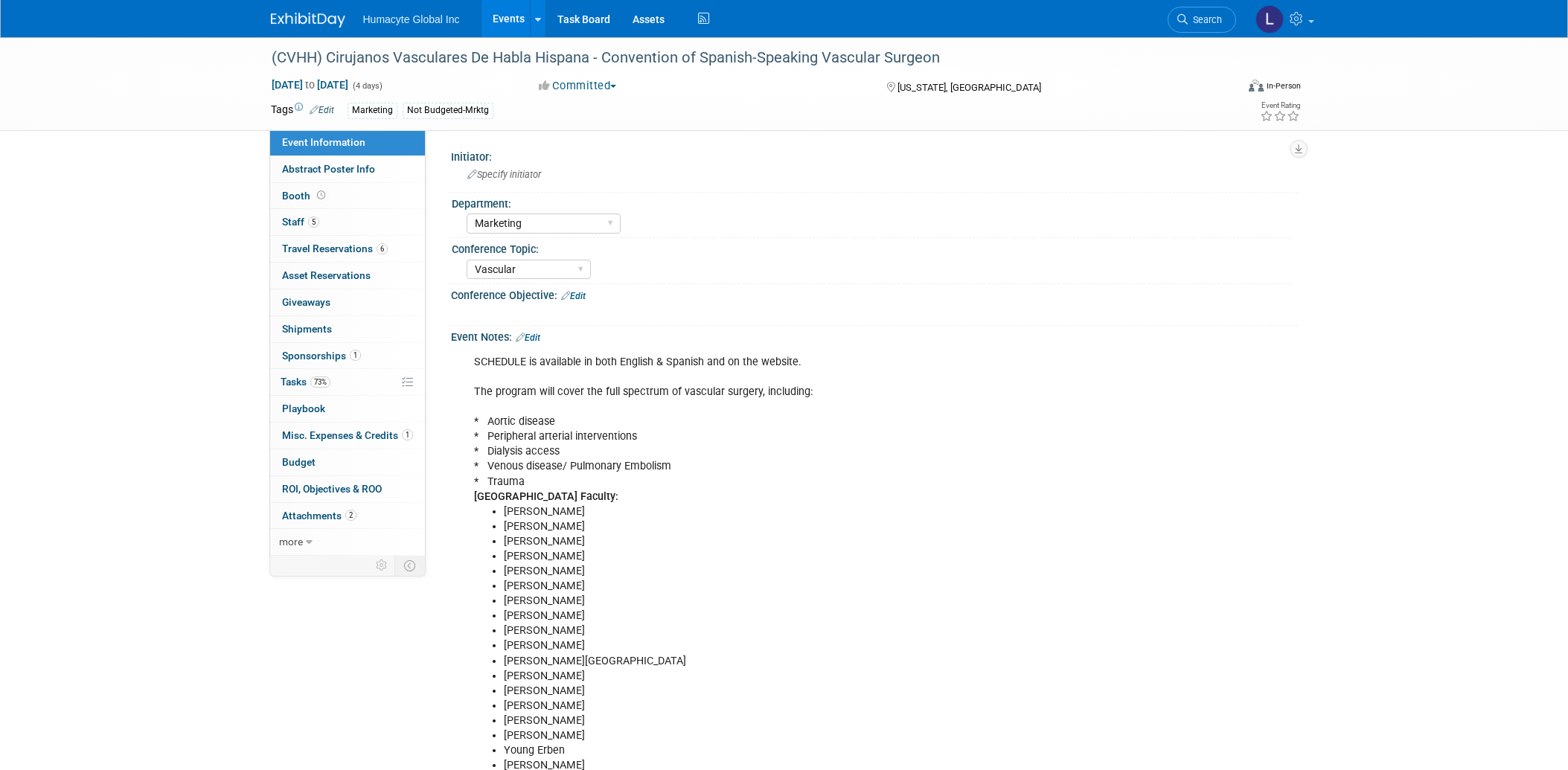
select select "Marketing"
select select "Vascular"
select select "Northeast"
click at [316, 242] on link "6 Travel Reservations 6" at bounding box center [348, 248] width 155 height 26
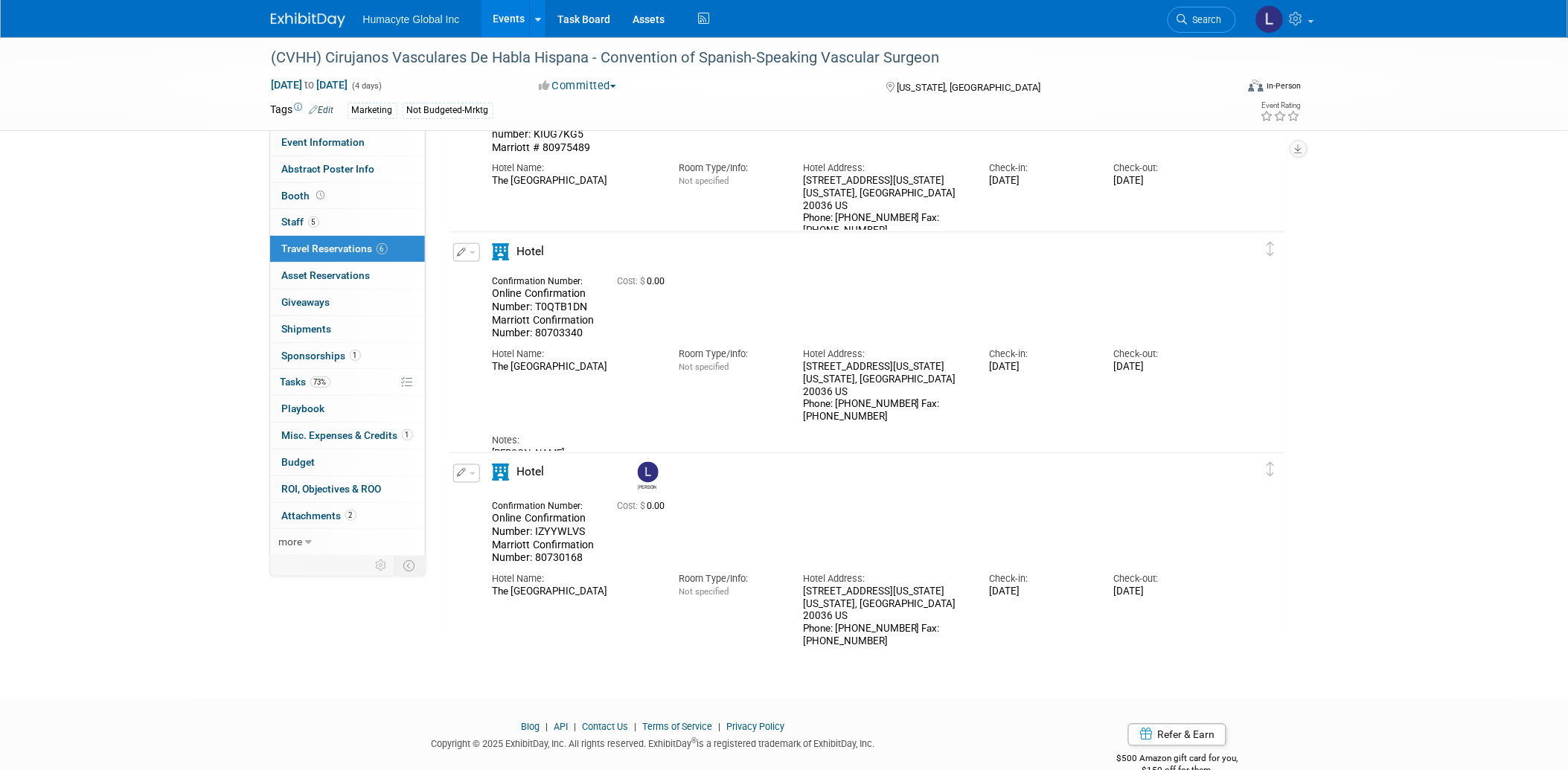
scroll to position [621, 0]
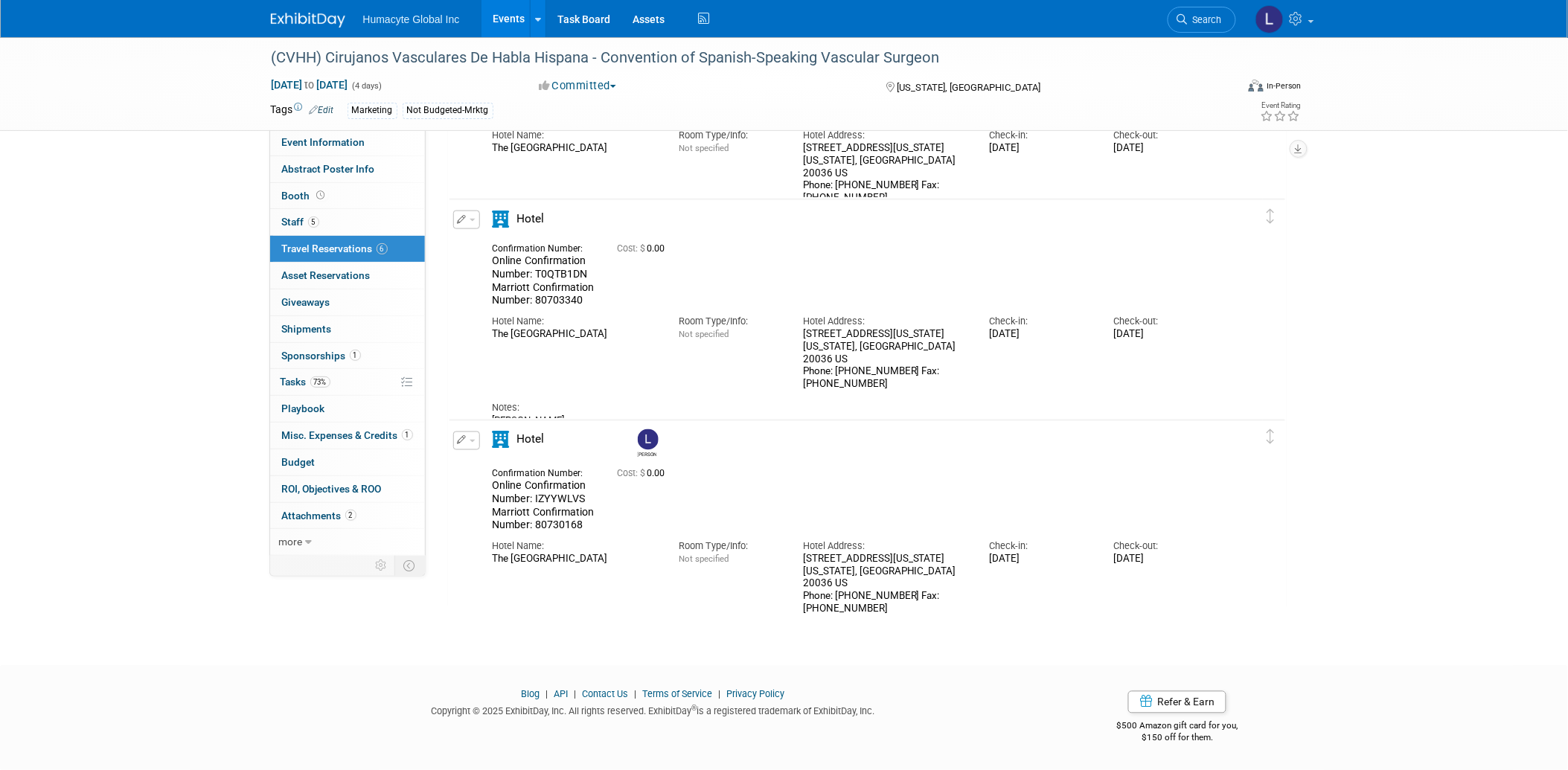
click at [517, 18] on link "Events" at bounding box center [509, 18] width 55 height 37
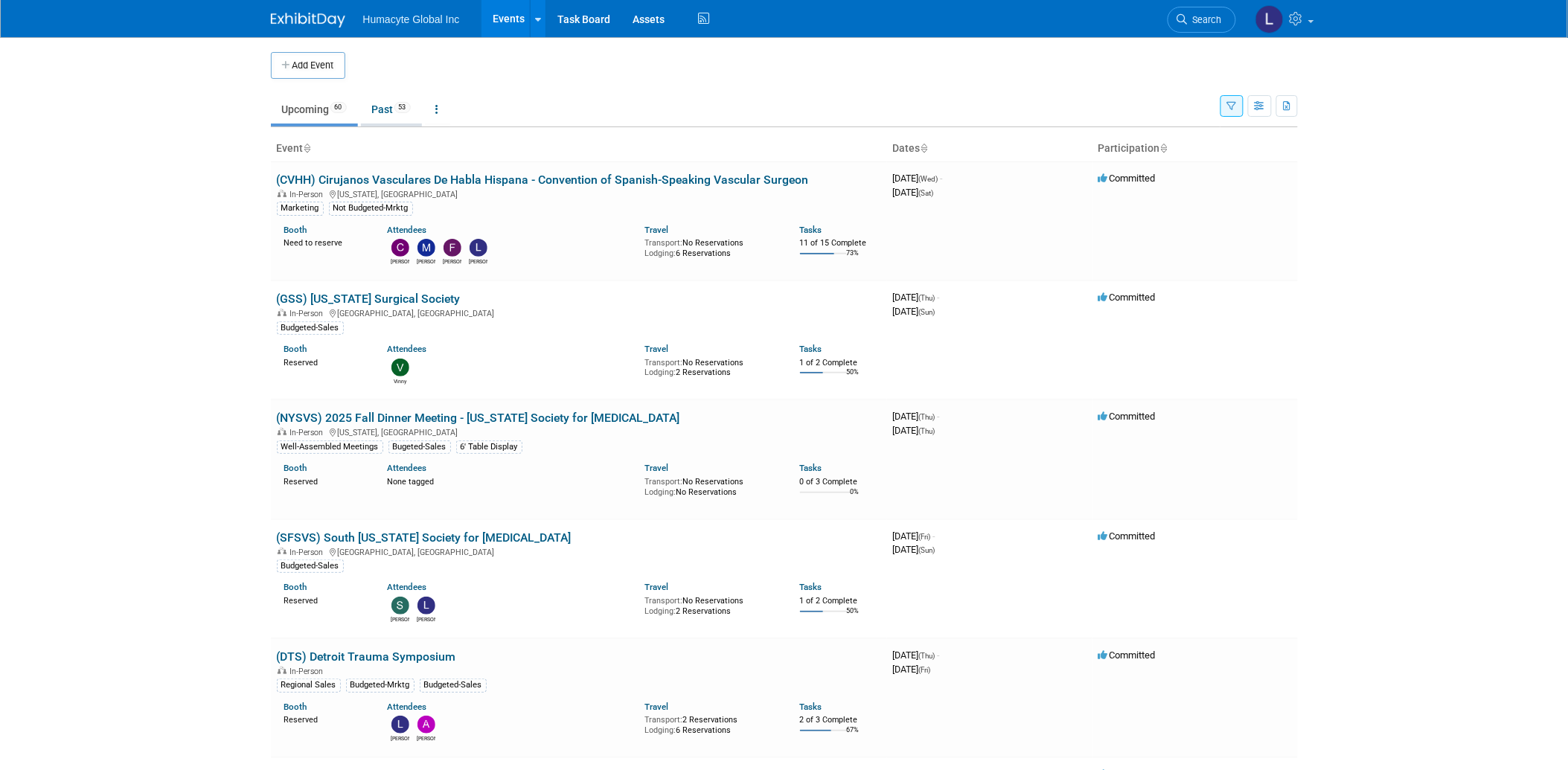
click at [381, 114] on link "Past 53" at bounding box center [392, 109] width 61 height 28
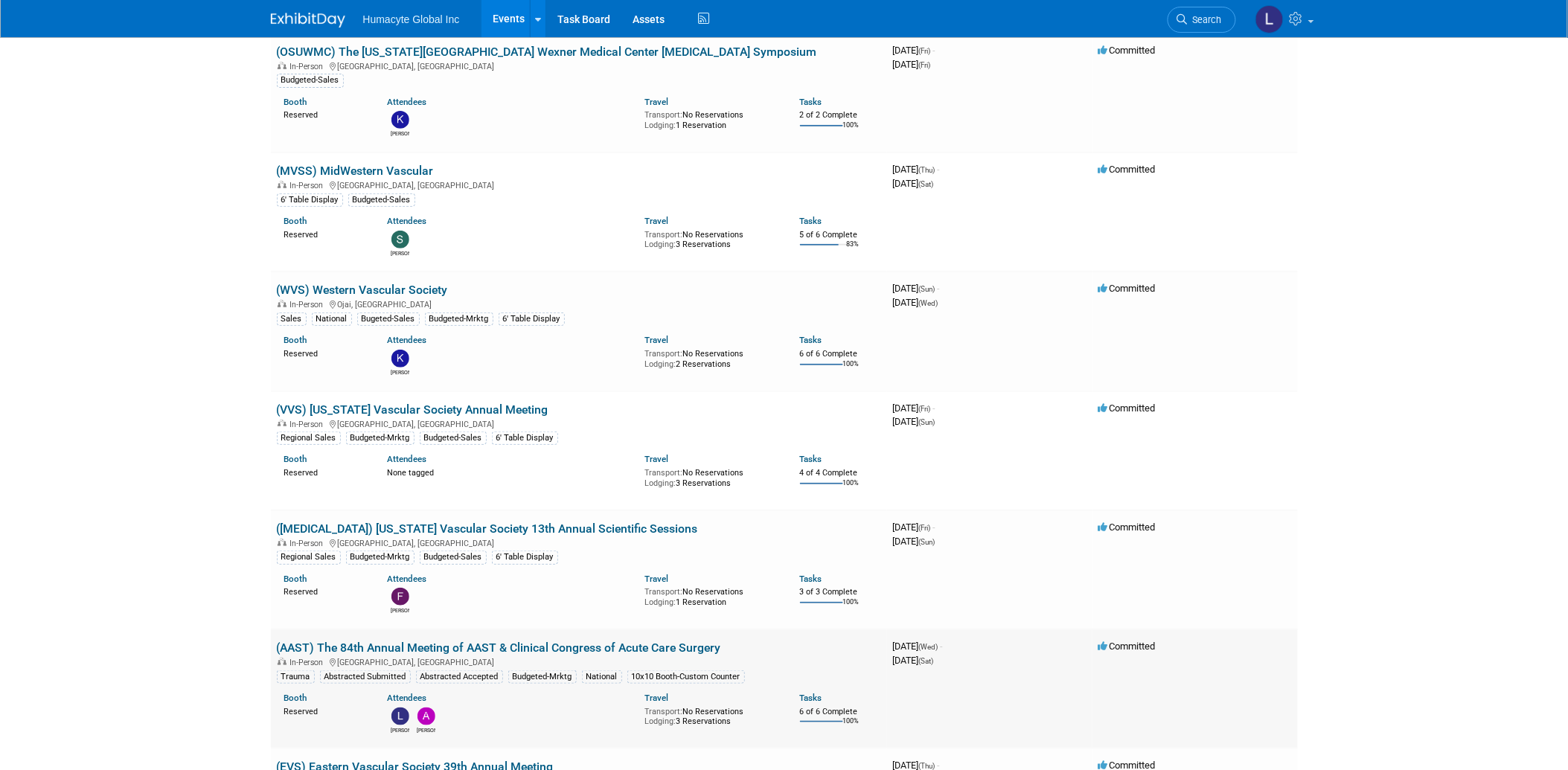
scroll to position [248, 0]
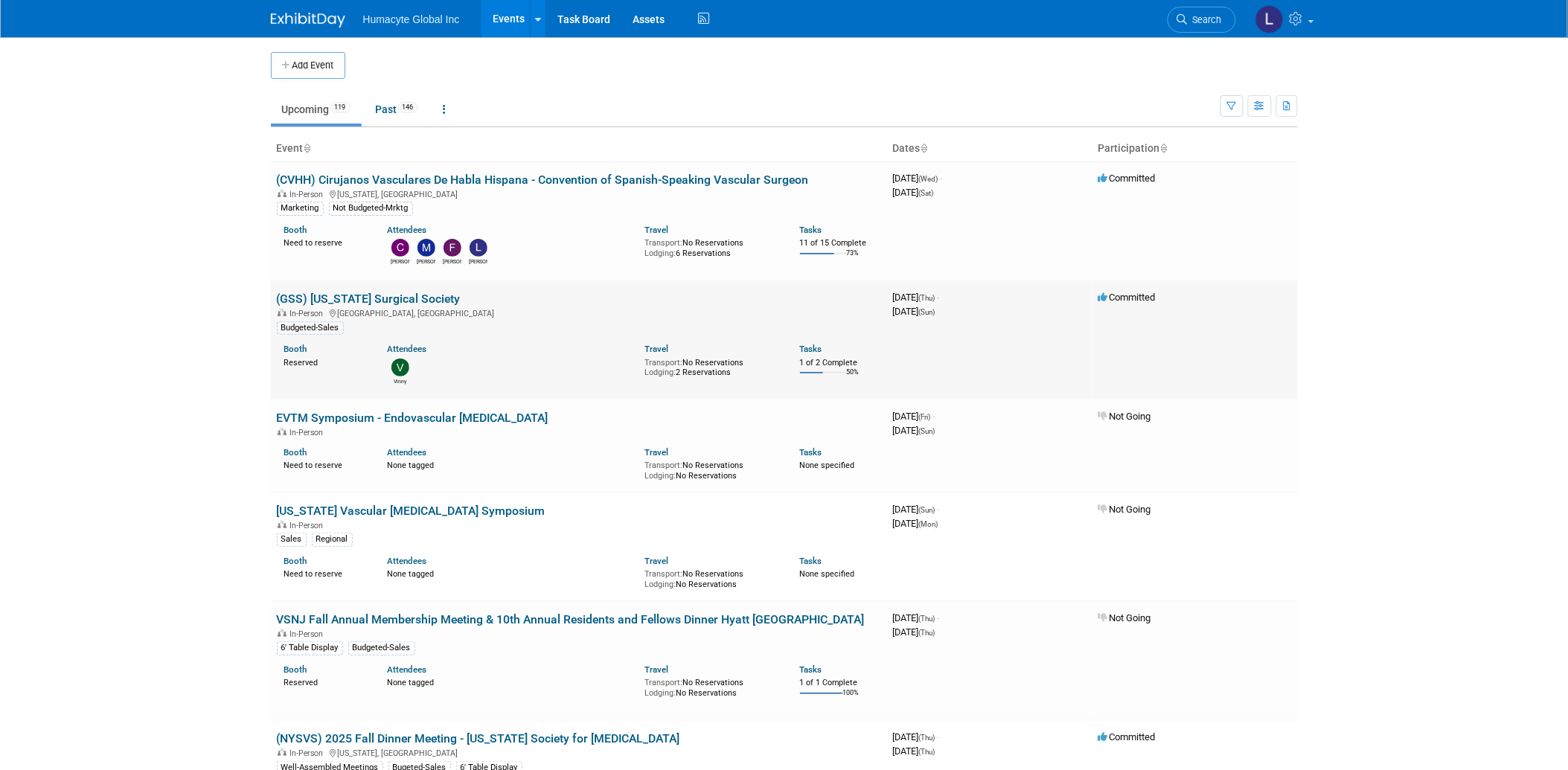
click at [377, 295] on link "(GSS) [US_STATE] Surgical Society" at bounding box center [368, 298] width 184 height 14
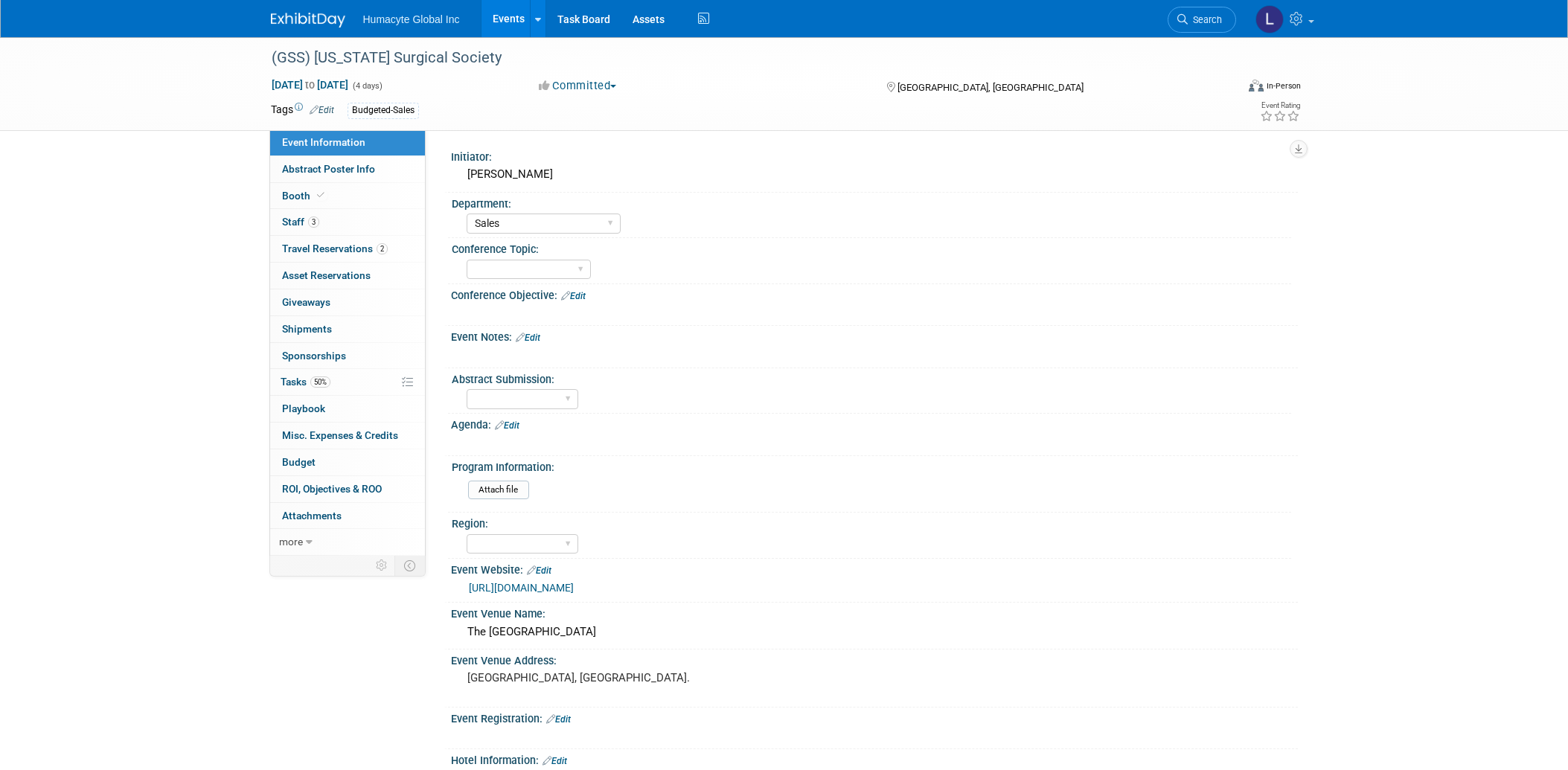
select select "Sales"
click at [301, 192] on span "Booth" at bounding box center [305, 196] width 45 height 12
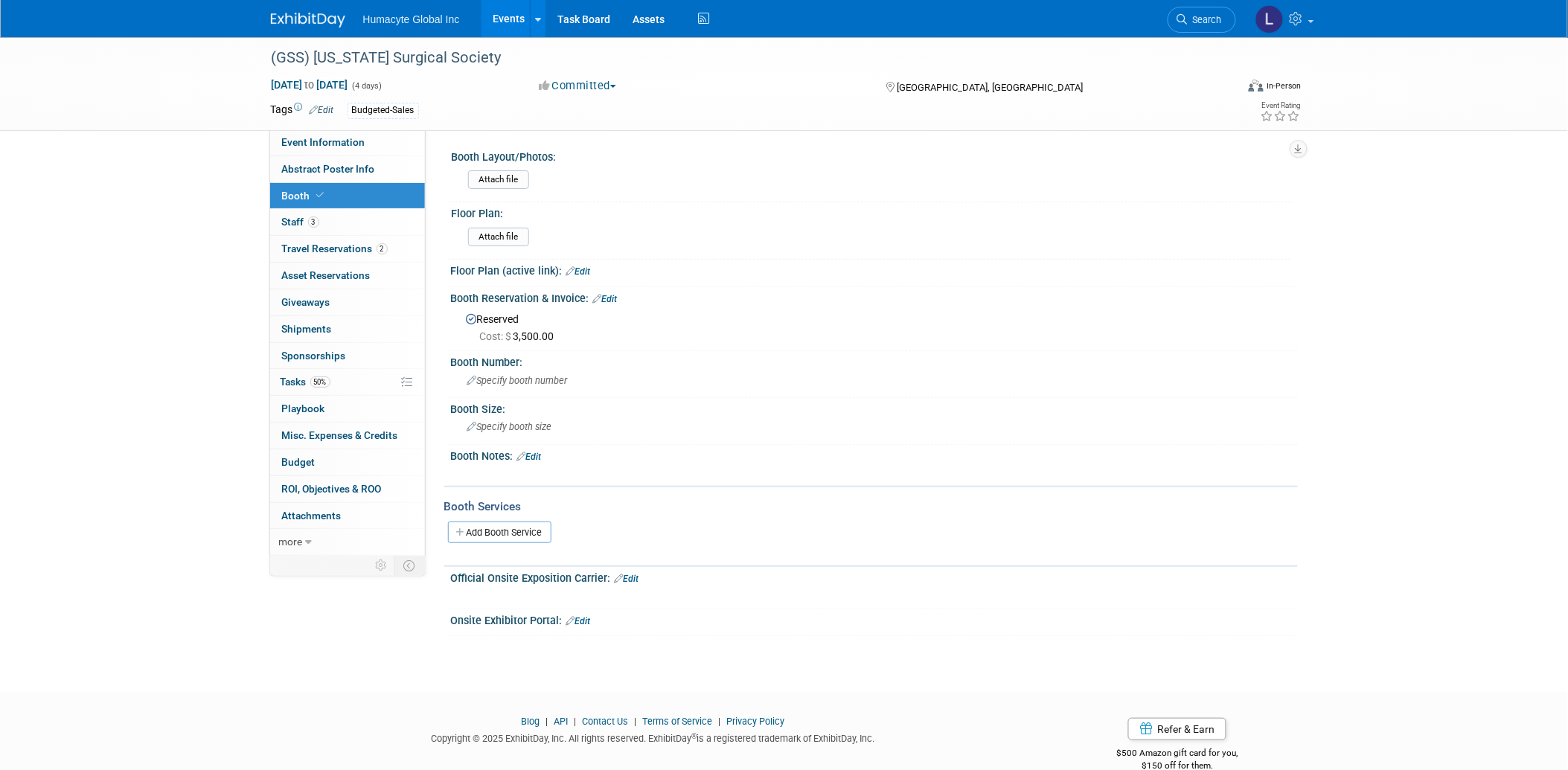
click at [190, 249] on div "(GSS) [US_STATE] Surgical Society [DATE] to [DATE] (4 days) [DATE] to [DATE] Co…" at bounding box center [784, 351] width 1568 height 628
